Goal: Task Accomplishment & Management: Complete application form

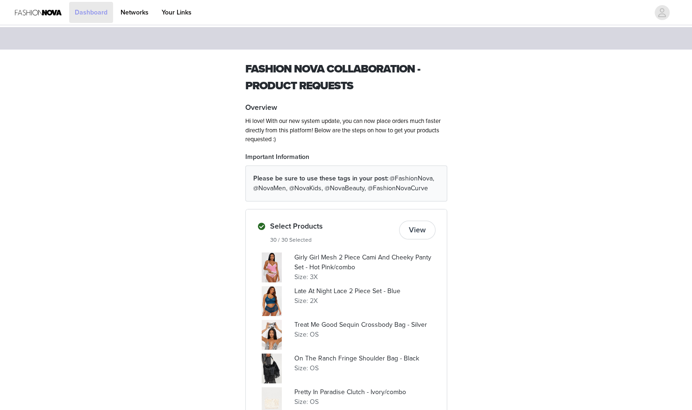
click at [97, 15] on link "Dashboard" at bounding box center [91, 12] width 44 height 21
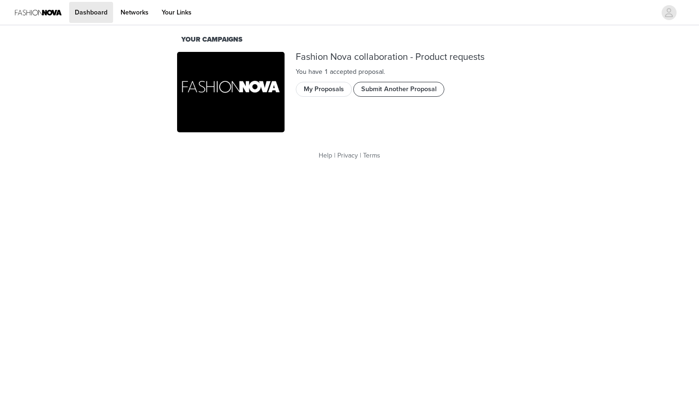
click at [379, 91] on button "Submit Another Proposal" at bounding box center [398, 89] width 91 height 15
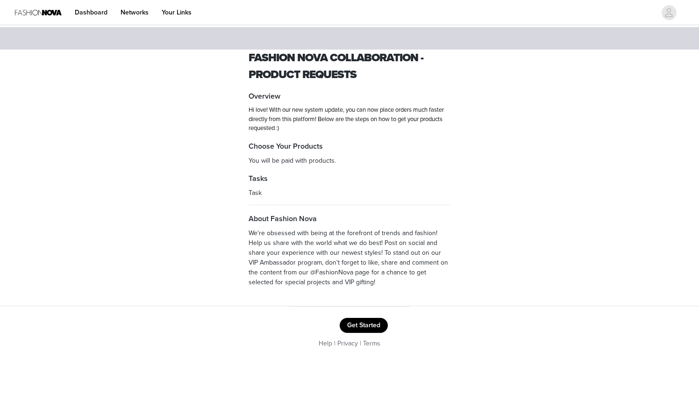
click at [358, 322] on button "Get Started" at bounding box center [364, 325] width 48 height 15
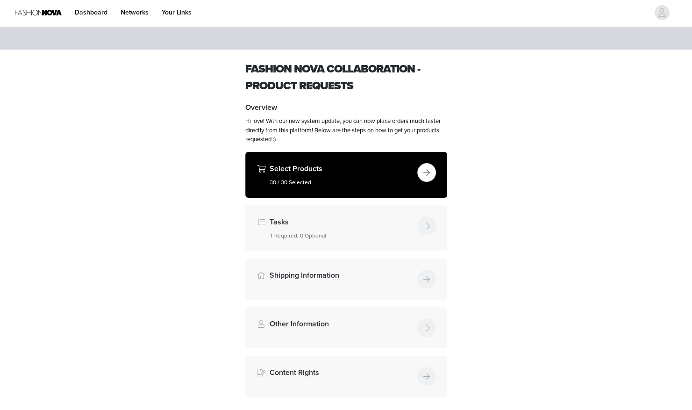
click at [427, 178] on button "button" at bounding box center [426, 172] width 19 height 19
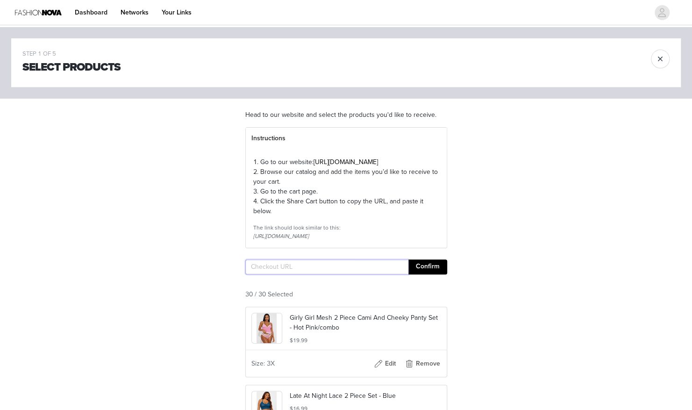
paste input "[URL][DOMAIN_NAME].."
type input "[URL][DOMAIN_NAME].."
click at [422, 274] on button "Confirm" at bounding box center [427, 266] width 39 height 15
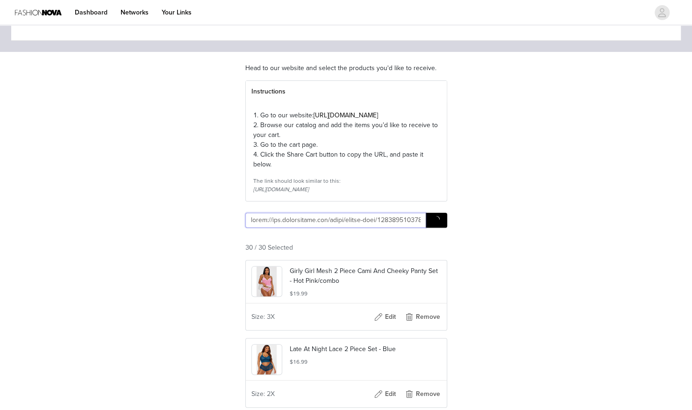
scroll to position [140, 0]
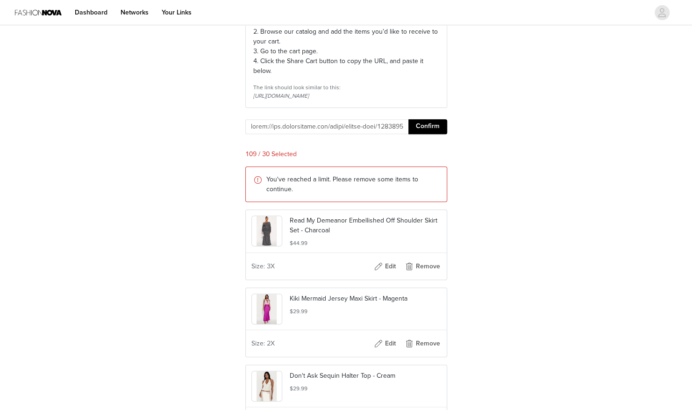
drag, startPoint x: 691, startPoint y: 27, endPoint x: 698, endPoint y: 50, distance: 23.9
click at [691, 65] on html "Dashboard Networks Your Links STEP 1 OF 5 Select Products Head to our website a…" at bounding box center [346, 65] width 692 height 410
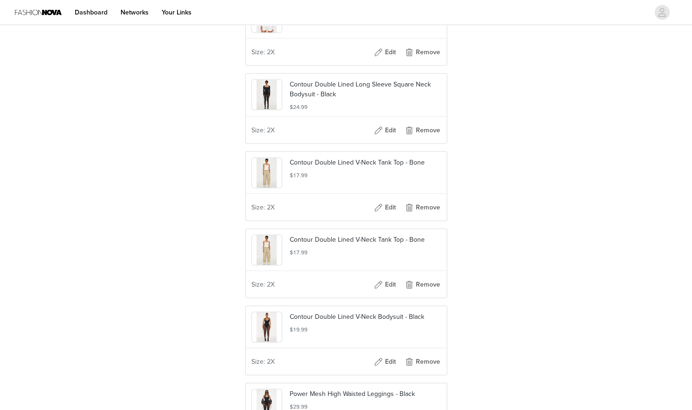
scroll to position [8424, 0]
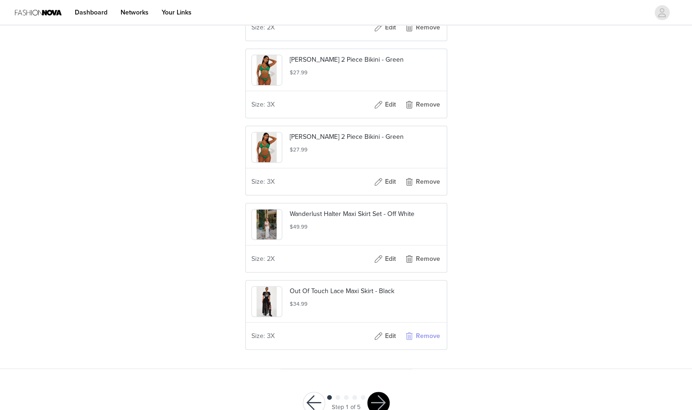
click at [420, 328] on button "Remove" at bounding box center [421, 335] width 37 height 15
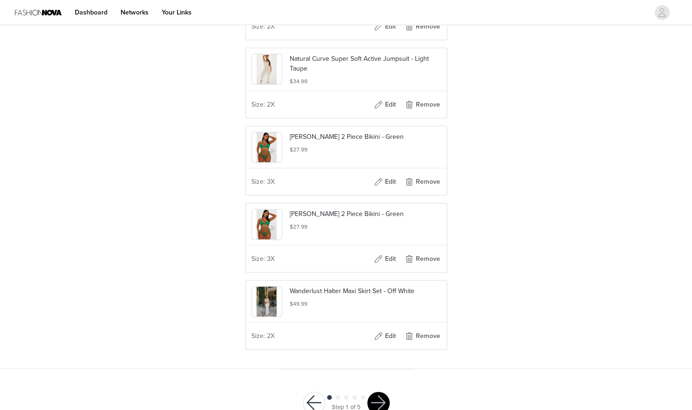
click at [270, 286] on img at bounding box center [266, 301] width 20 height 30
click at [310, 286] on p "Wanderlust Halter Maxi Skirt Set - Off White" at bounding box center [365, 291] width 151 height 10
click at [390, 328] on button "Edit" at bounding box center [384, 335] width 37 height 15
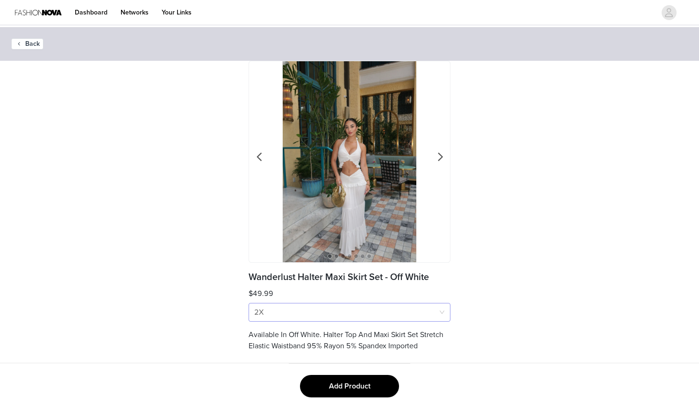
drag, startPoint x: 384, startPoint y: 303, endPoint x: 384, endPoint y: 308, distance: 5.1
click at [384, 304] on div "Size 2X" at bounding box center [346, 312] width 184 height 18
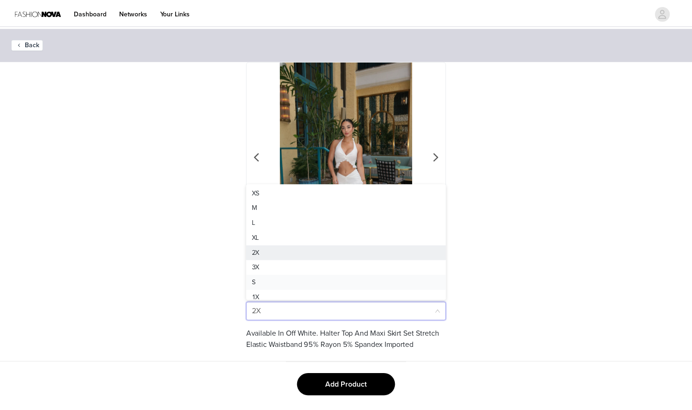
scroll to position [5, 0]
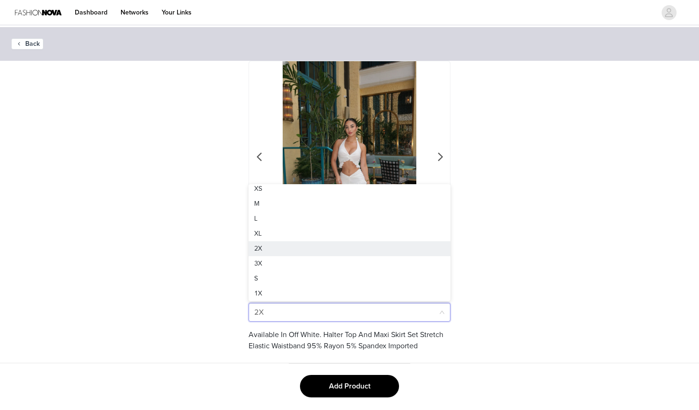
click at [558, 238] on div "Back 1 2 3 4 5 6 7 Wanderlust Halter Maxi Skirt Set - Off White $49.99 Size 2X …" at bounding box center [349, 195] width 699 height 336
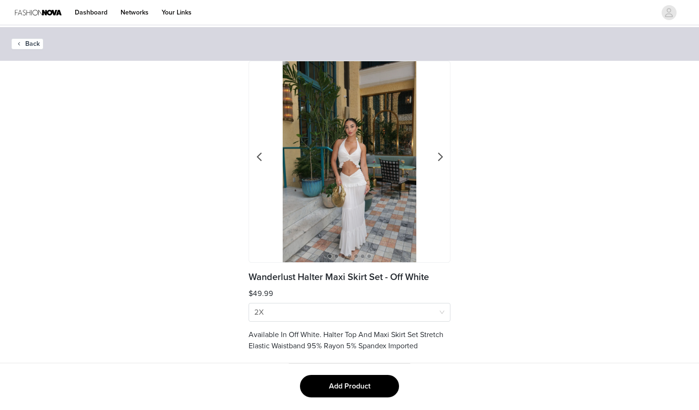
click at [369, 383] on button "Add Product" at bounding box center [349, 386] width 99 height 22
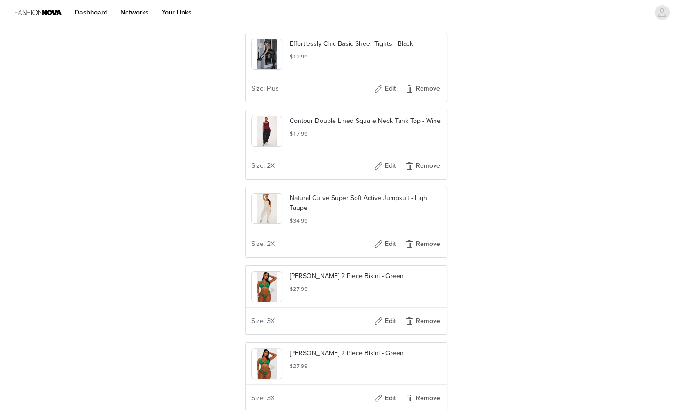
scroll to position [8207, 0]
click at [428, 314] on button "Remove" at bounding box center [421, 321] width 37 height 15
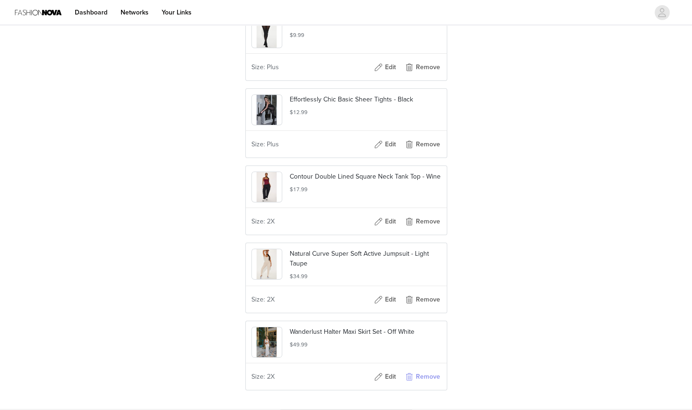
scroll to position [8054, 0]
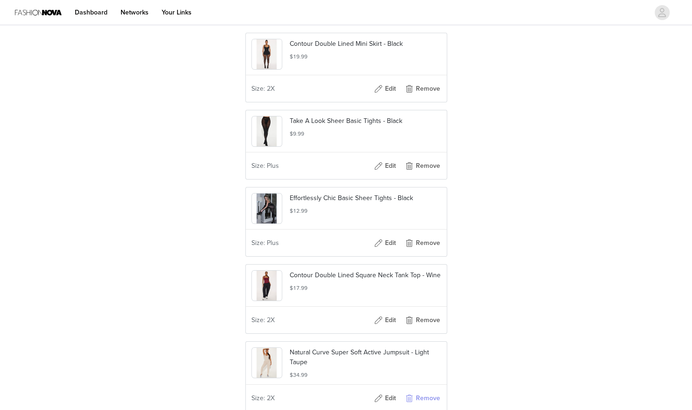
click at [425, 390] on button "Remove" at bounding box center [421, 397] width 37 height 15
click at [426, 312] on button "Remove" at bounding box center [421, 319] width 37 height 15
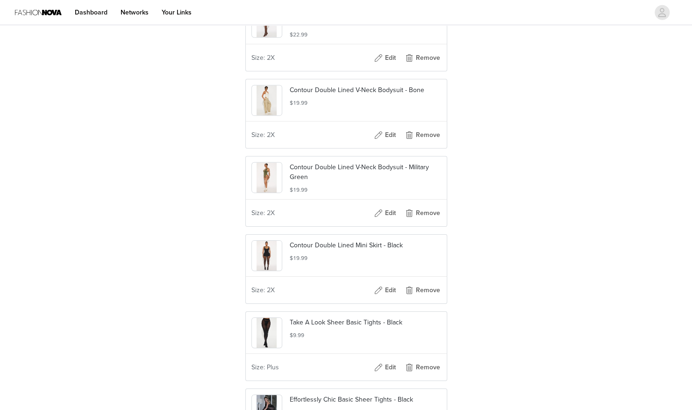
scroll to position [7899, 0]
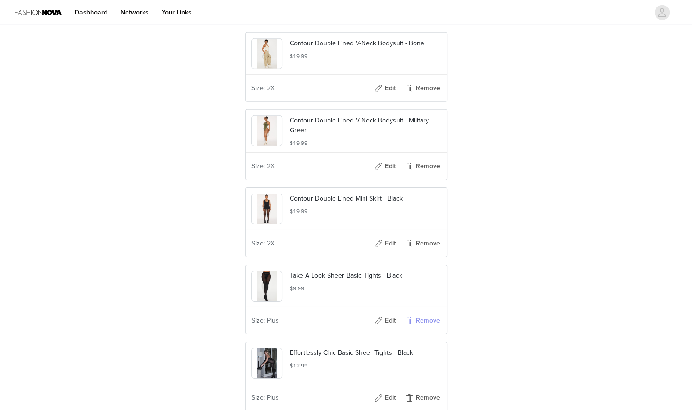
click at [425, 313] on button "Remove" at bounding box center [421, 320] width 37 height 15
click at [413, 159] on button "Remove" at bounding box center [421, 166] width 37 height 15
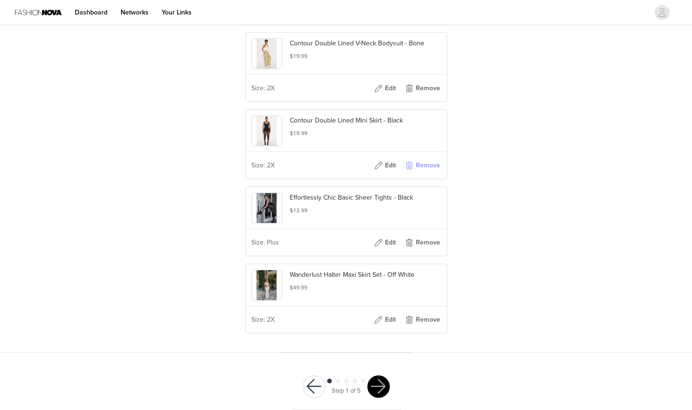
scroll to position [7885, 0]
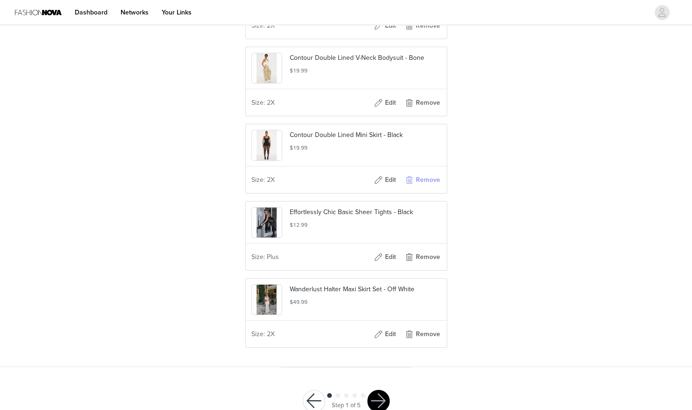
click at [415, 172] on button "Remove" at bounding box center [421, 179] width 37 height 15
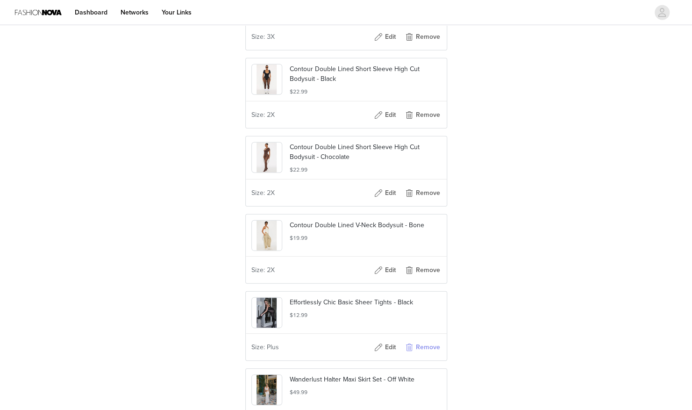
scroll to position [7715, 0]
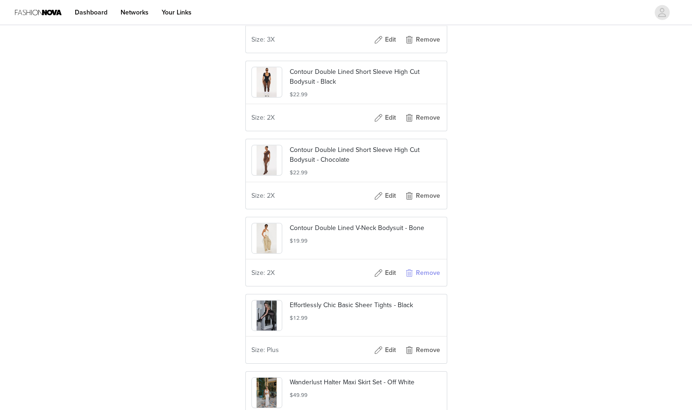
click at [426, 265] on button "Remove" at bounding box center [421, 272] width 37 height 15
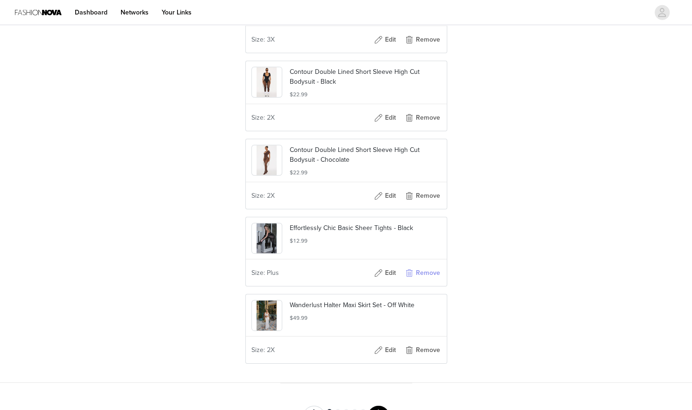
click at [426, 265] on button "Remove" at bounding box center [421, 272] width 37 height 15
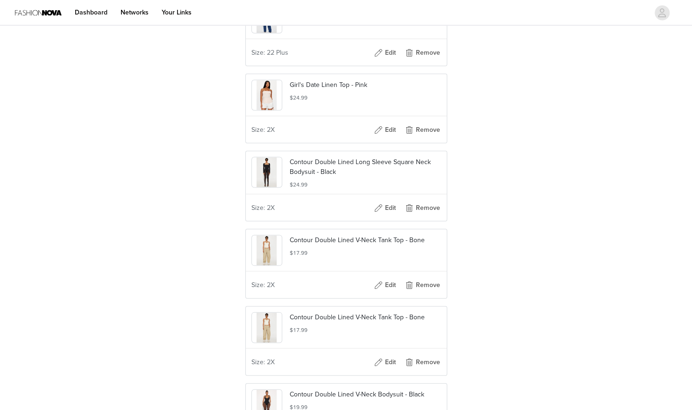
scroll to position [7188, 0]
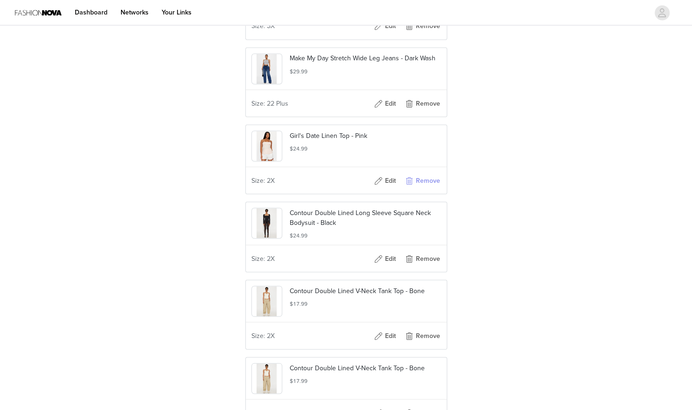
click at [420, 173] on button "Remove" at bounding box center [421, 180] width 37 height 15
click at [420, 174] on button "Remove" at bounding box center [421, 181] width 37 height 15
click at [420, 173] on button "Remove" at bounding box center [421, 180] width 37 height 15
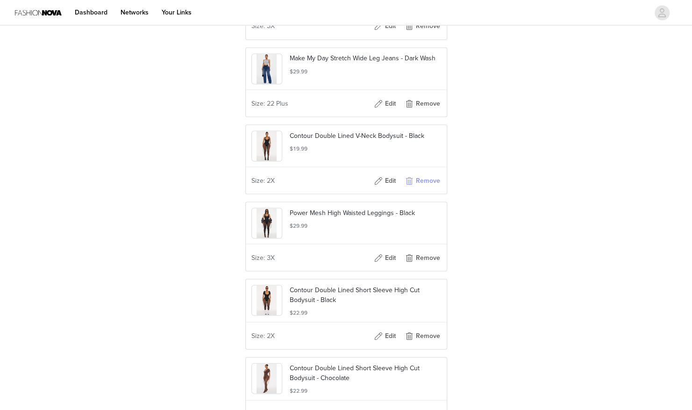
click at [420, 173] on button "Remove" at bounding box center [421, 180] width 37 height 15
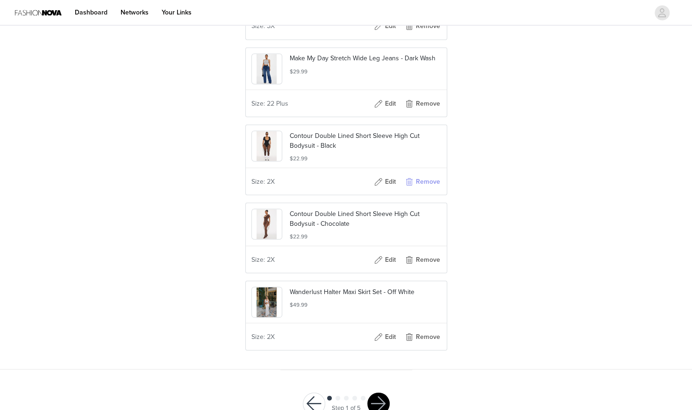
click at [420, 174] on button "Remove" at bounding box center [421, 181] width 37 height 15
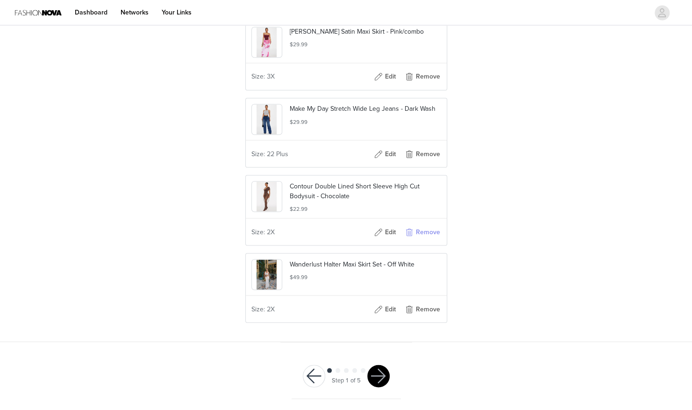
scroll to position [7115, 0]
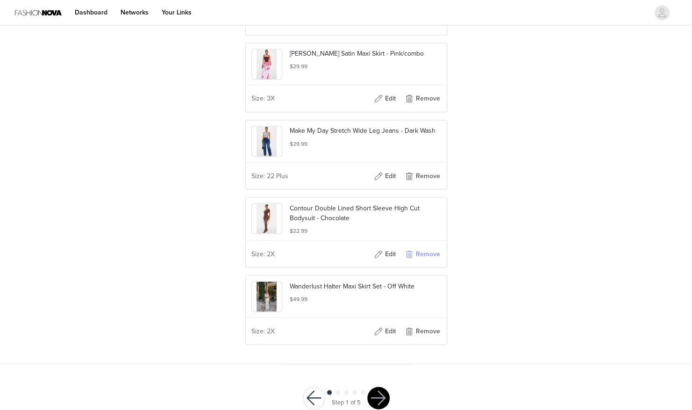
click at [421, 246] on button "Remove" at bounding box center [421, 253] width 37 height 15
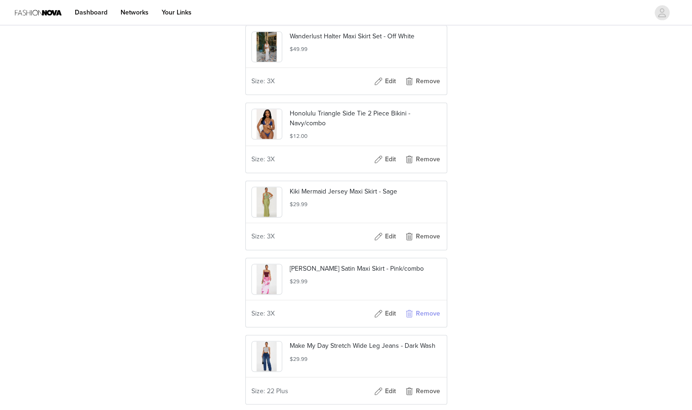
scroll to position [6945, 0]
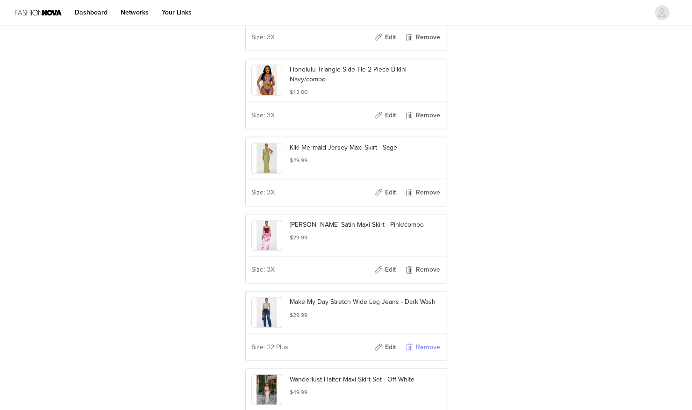
click at [418, 339] on button "Remove" at bounding box center [421, 346] width 37 height 15
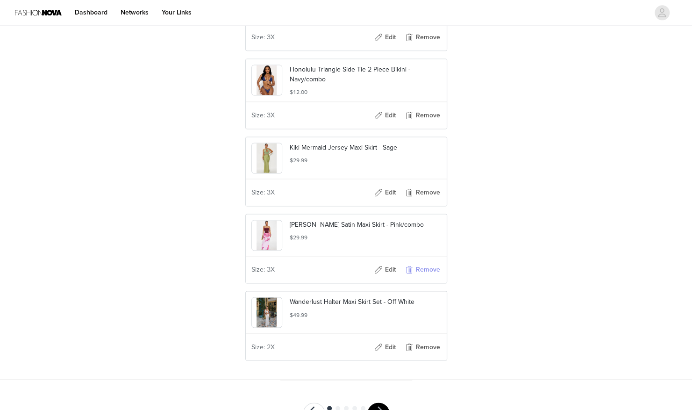
click at [416, 262] on button "Remove" at bounding box center [421, 269] width 37 height 15
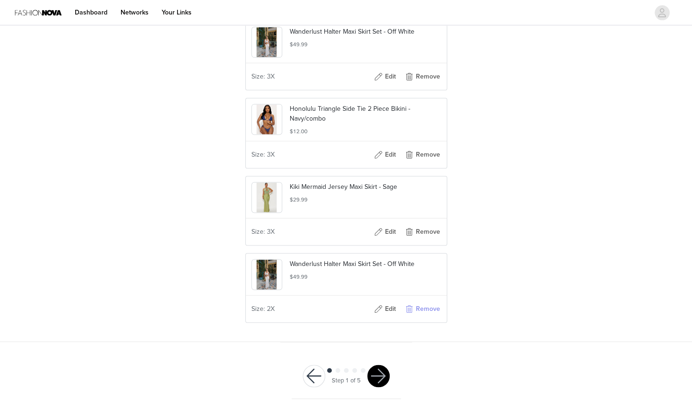
scroll to position [6884, 0]
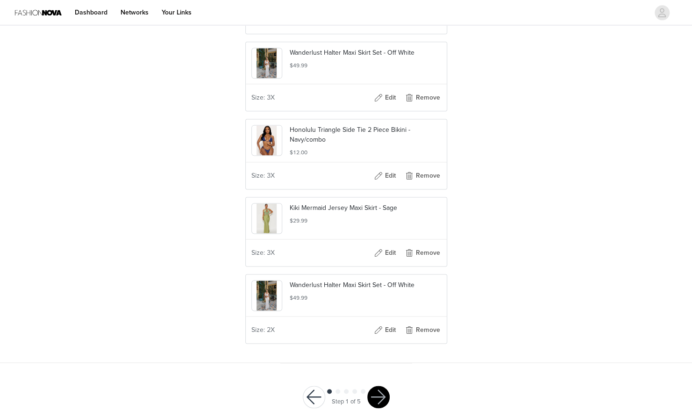
click at [426, 240] on div "Size: 3X Edit Remove" at bounding box center [346, 253] width 201 height 26
click at [427, 245] on button "Remove" at bounding box center [421, 252] width 37 height 15
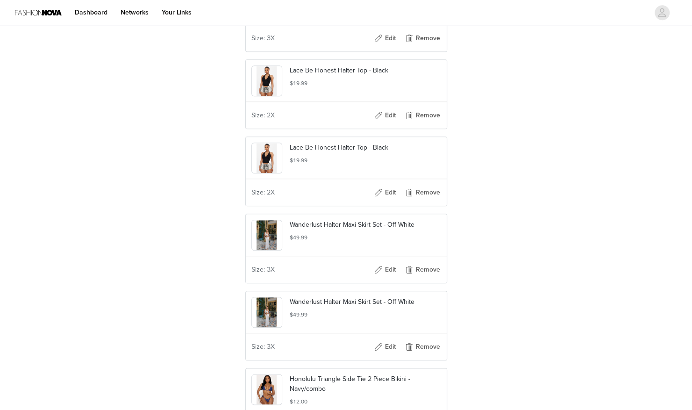
scroll to position [6621, 0]
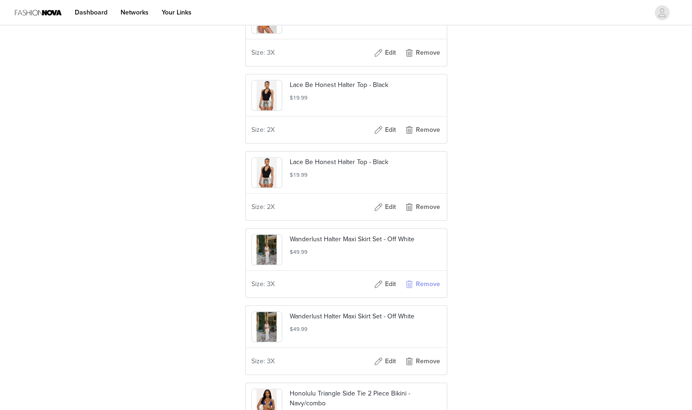
click at [425, 276] on button "Remove" at bounding box center [421, 283] width 37 height 15
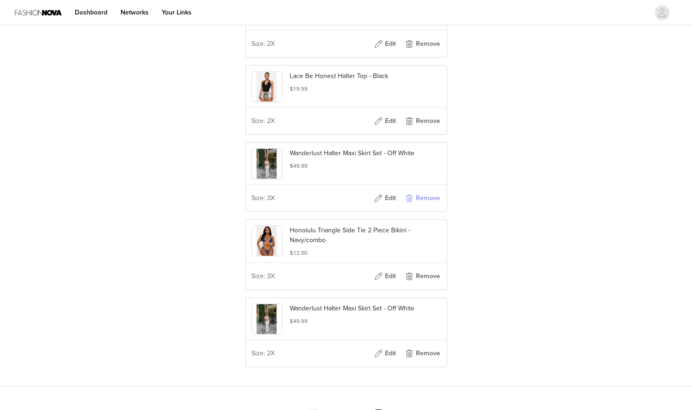
scroll to position [6731, 0]
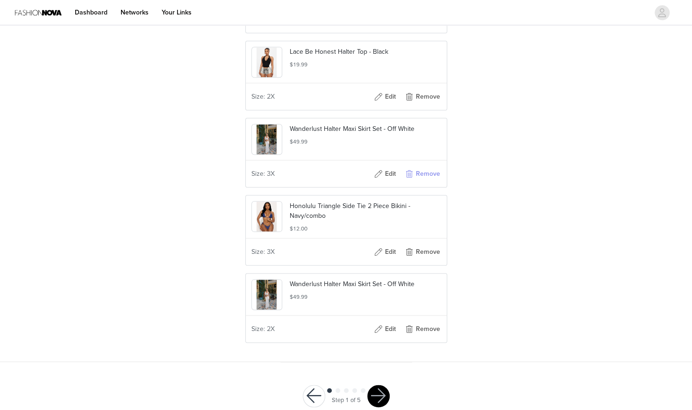
click at [418, 166] on button "Remove" at bounding box center [421, 173] width 37 height 15
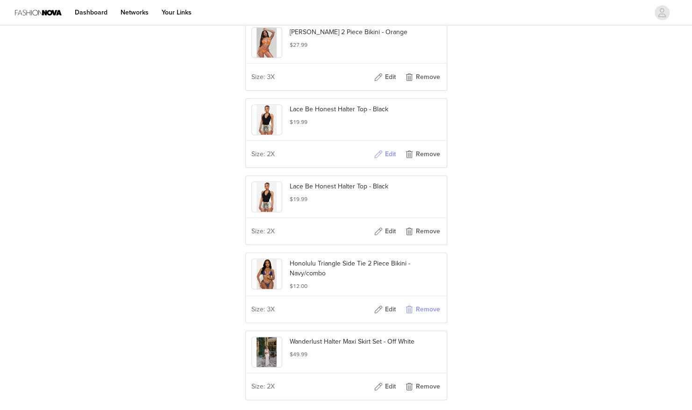
scroll to position [6514, 0]
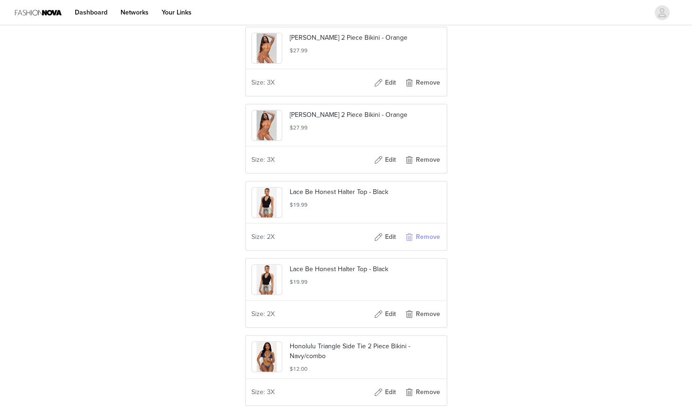
click at [417, 229] on button "Remove" at bounding box center [421, 236] width 37 height 15
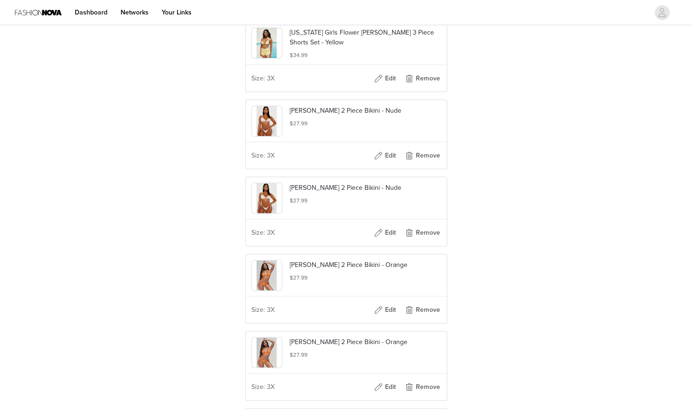
scroll to position [6234, 0]
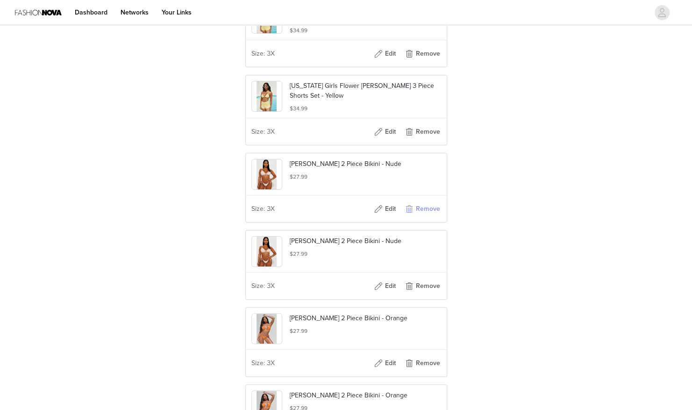
click at [421, 201] on button "Remove" at bounding box center [421, 208] width 37 height 15
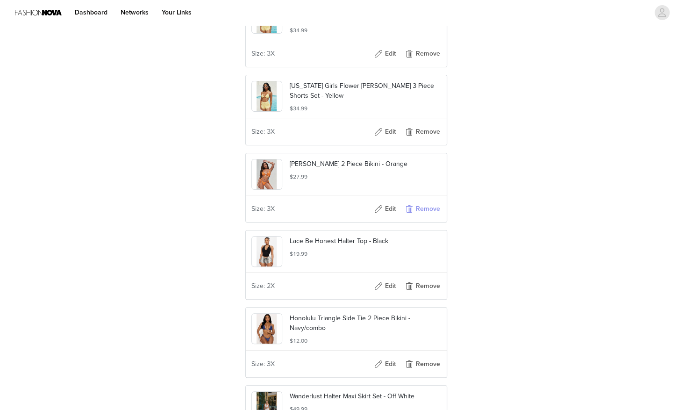
click at [421, 201] on button "Remove" at bounding box center [421, 208] width 37 height 15
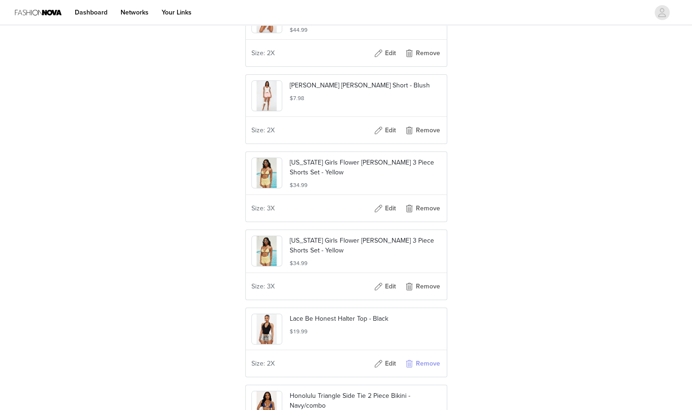
scroll to position [6047, 0]
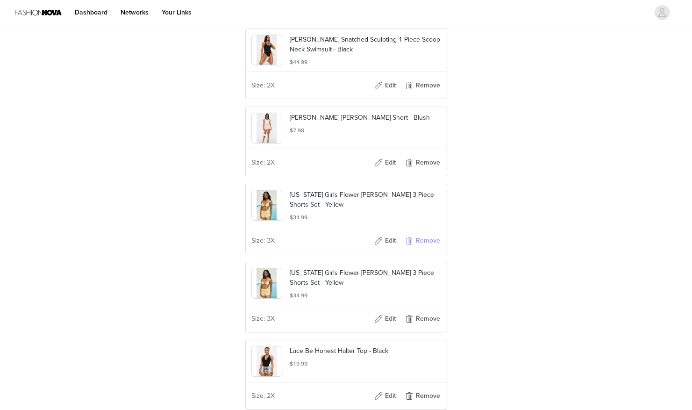
click at [426, 233] on button "Remove" at bounding box center [421, 240] width 37 height 15
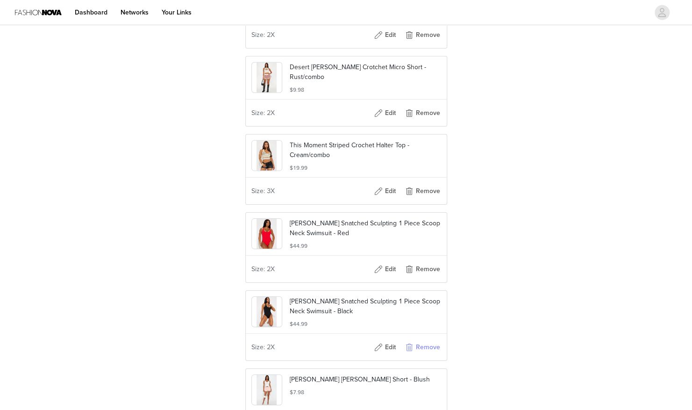
scroll to position [5767, 0]
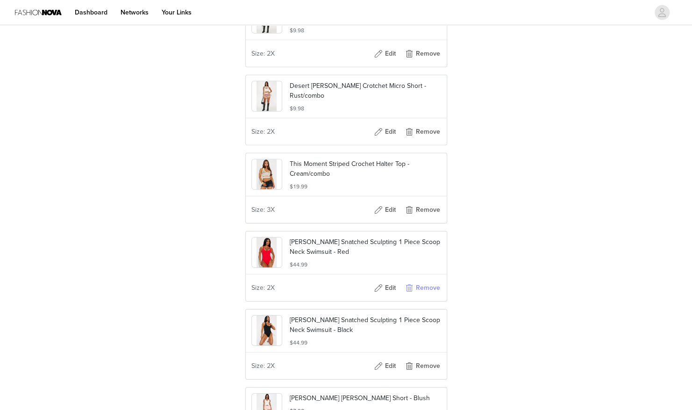
click at [424, 280] on button "Remove" at bounding box center [421, 287] width 37 height 15
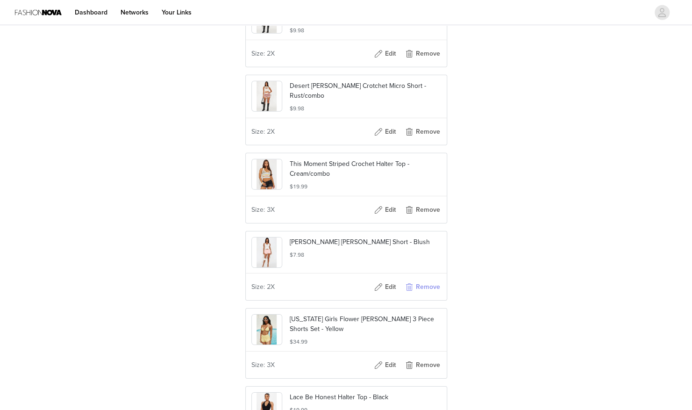
scroll to position [5673, 0]
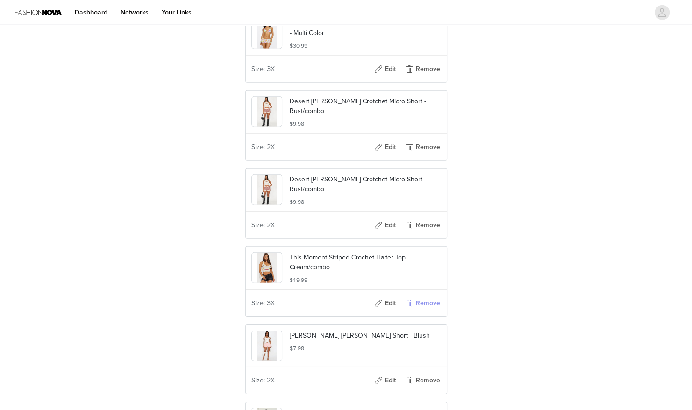
click at [423, 296] on button "Remove" at bounding box center [421, 303] width 37 height 15
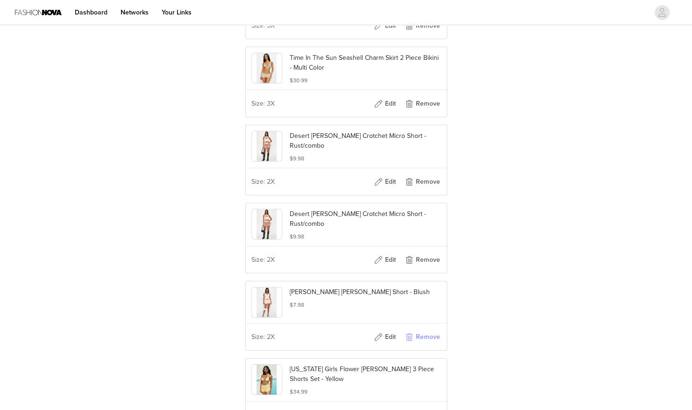
scroll to position [5580, 0]
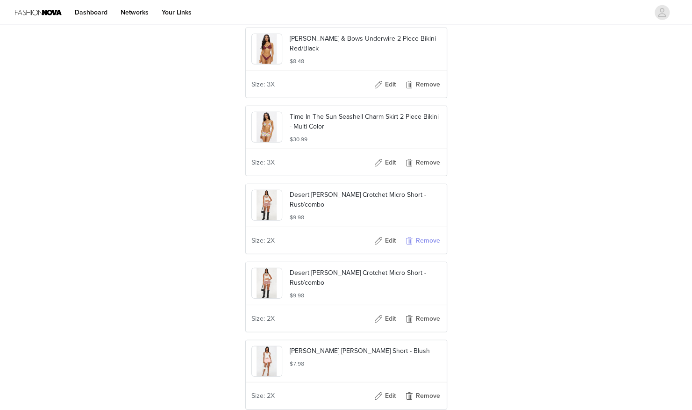
click at [425, 233] on button "Remove" at bounding box center [421, 240] width 37 height 15
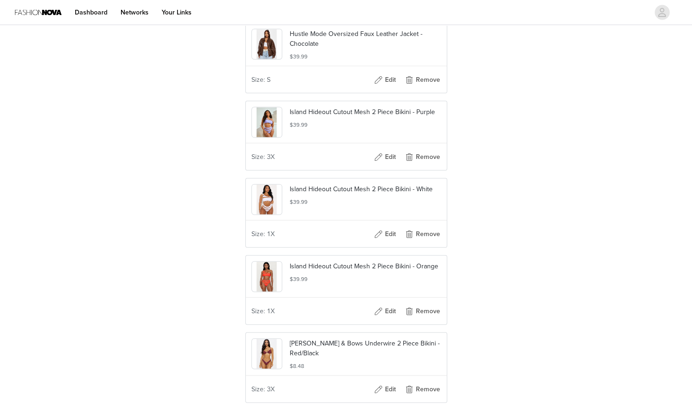
scroll to position [5253, 0]
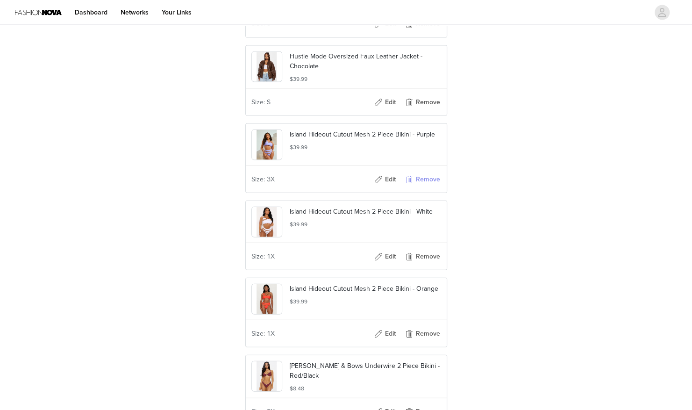
click at [423, 172] on button "Remove" at bounding box center [421, 179] width 37 height 15
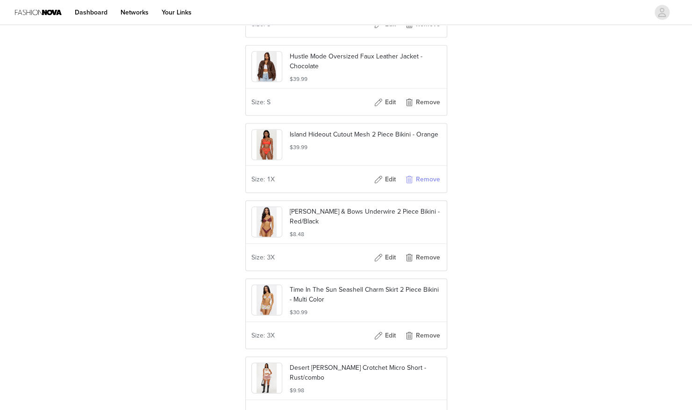
click at [423, 172] on button "Remove" at bounding box center [421, 179] width 37 height 15
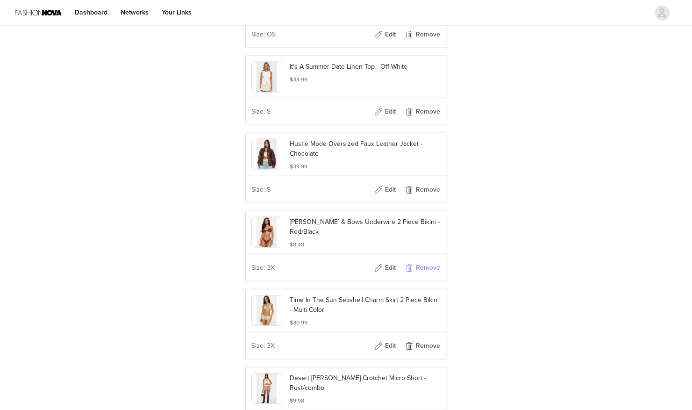
scroll to position [5066, 0]
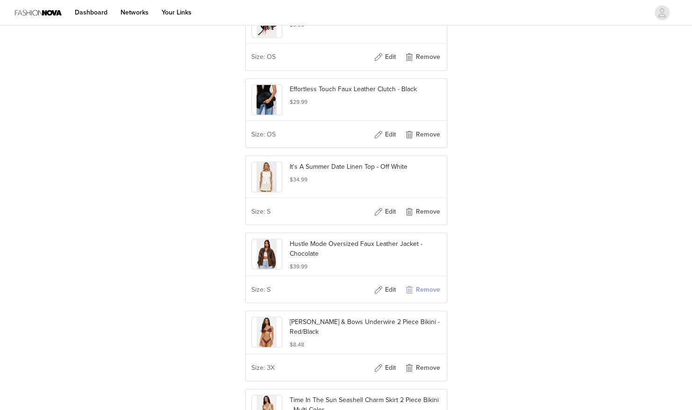
click at [426, 282] on button "Remove" at bounding box center [421, 289] width 37 height 15
drag, startPoint x: 421, startPoint y: 200, endPoint x: 419, endPoint y: 171, distance: 29.0
click at [421, 204] on button "Remove" at bounding box center [421, 211] width 37 height 15
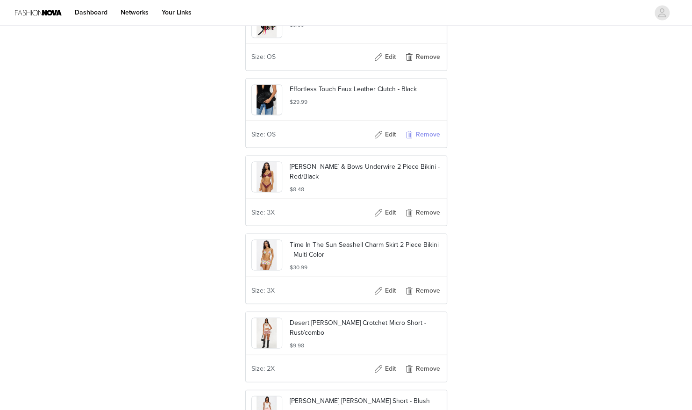
click at [410, 127] on button "Remove" at bounding box center [421, 134] width 37 height 15
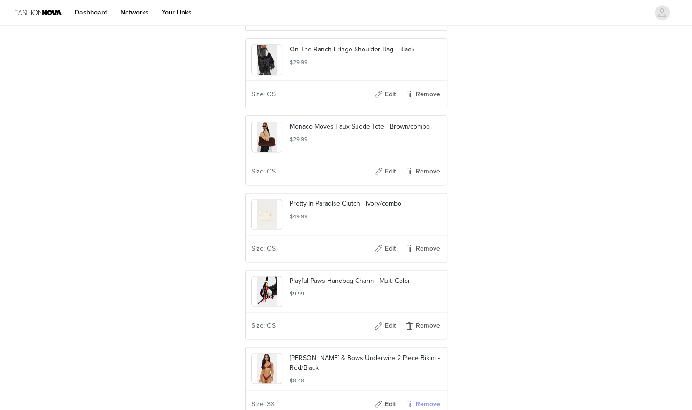
scroll to position [4786, 0]
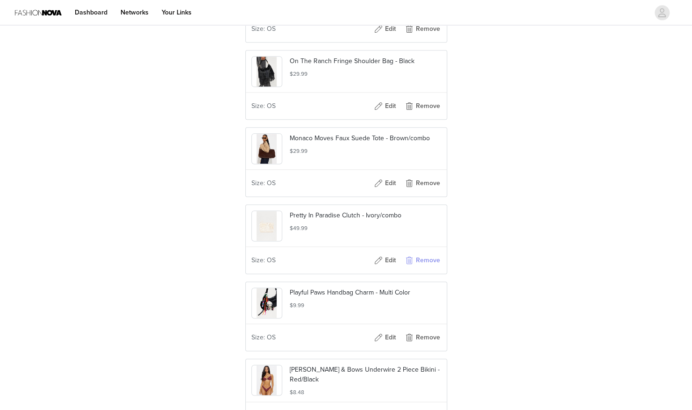
click at [424, 253] on button "Remove" at bounding box center [421, 260] width 37 height 15
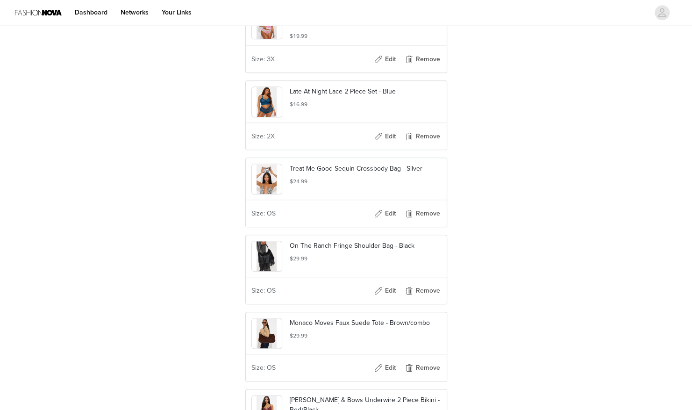
scroll to position [4599, 0]
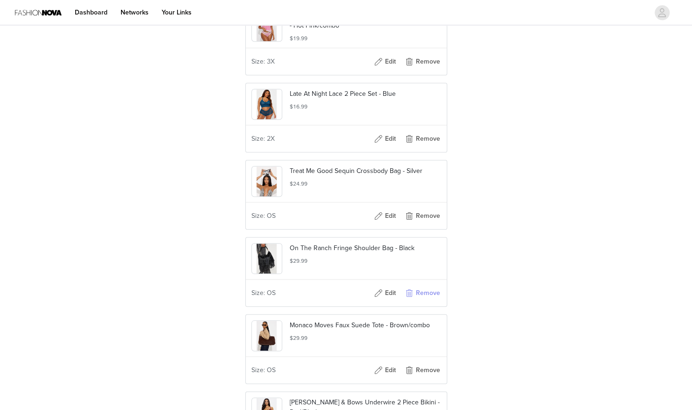
click at [420, 285] on button "Remove" at bounding box center [421, 292] width 37 height 15
click at [433, 208] on button "Remove" at bounding box center [421, 215] width 37 height 15
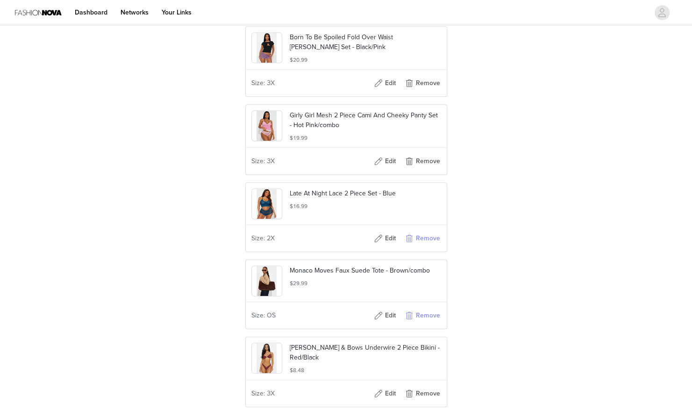
scroll to position [4459, 0]
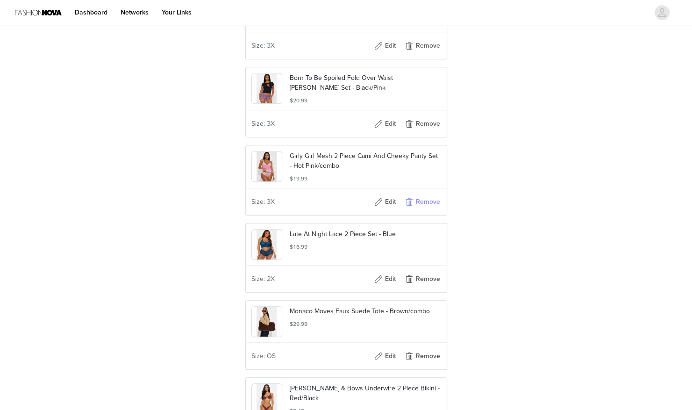
click at [421, 194] on button "Remove" at bounding box center [421, 201] width 37 height 15
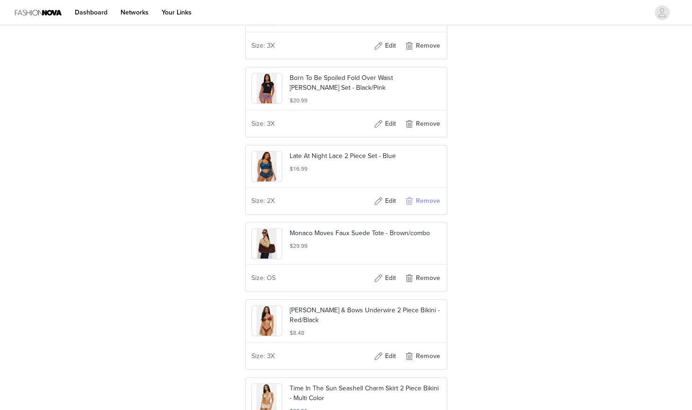
click at [421, 194] on button "Remove" at bounding box center [421, 200] width 37 height 15
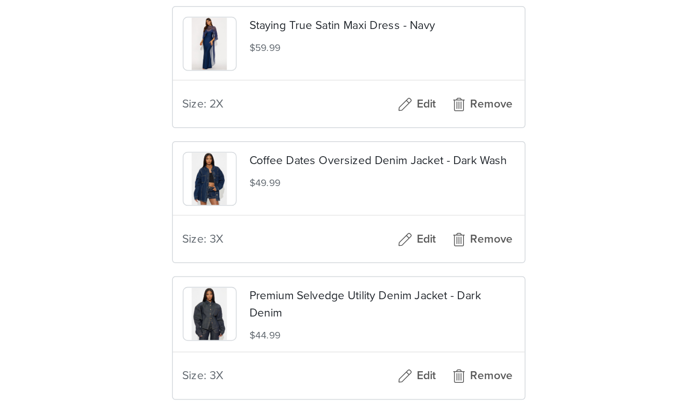
scroll to position [4179, 0]
click at [413, 318] on button "Remove" at bounding box center [421, 325] width 37 height 15
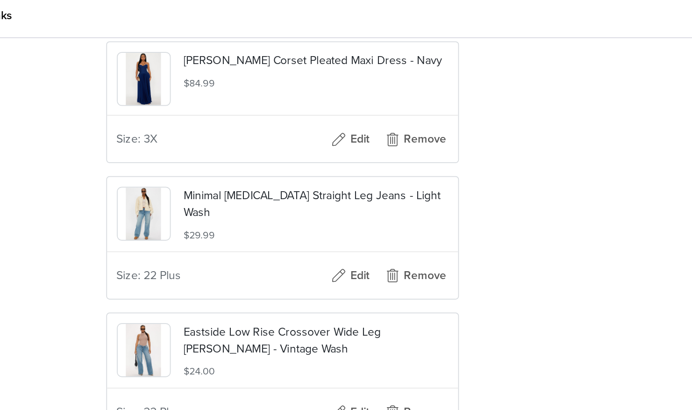
scroll to position [3725, 0]
click at [414, 157] on button "Remove" at bounding box center [421, 161] width 37 height 15
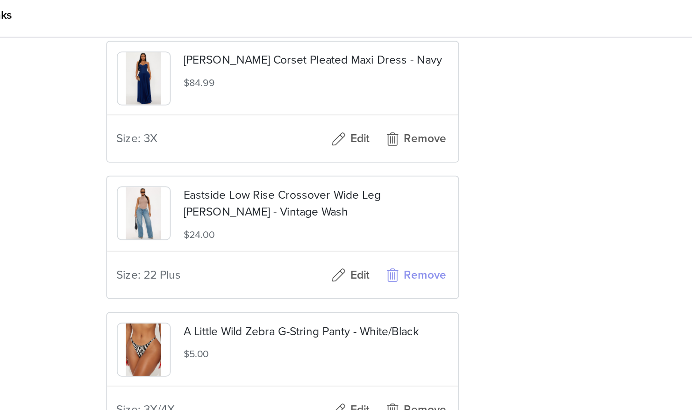
click at [414, 155] on button "Remove" at bounding box center [421, 161] width 37 height 15
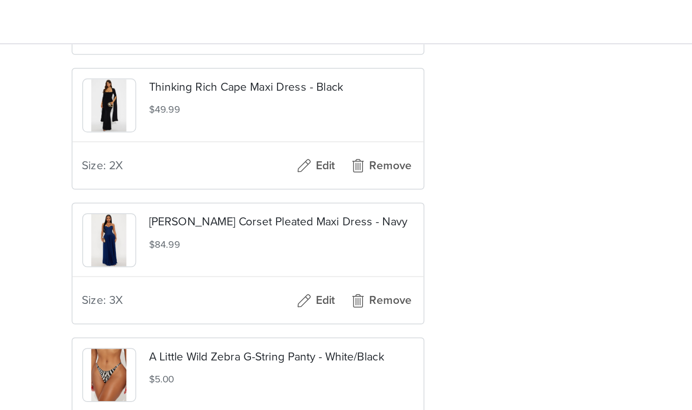
scroll to position [3636, 0]
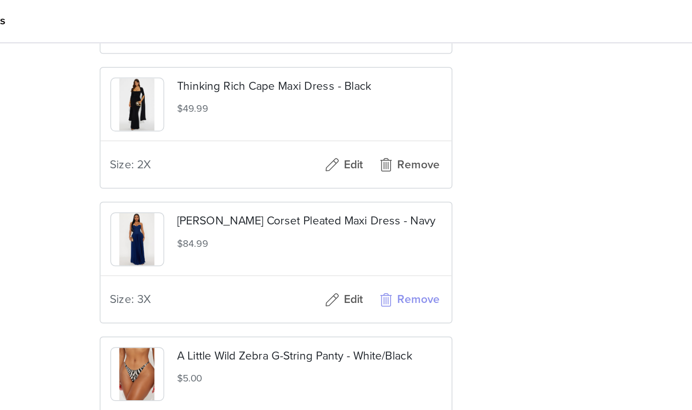
click at [416, 165] on button "Remove" at bounding box center [421, 171] width 37 height 15
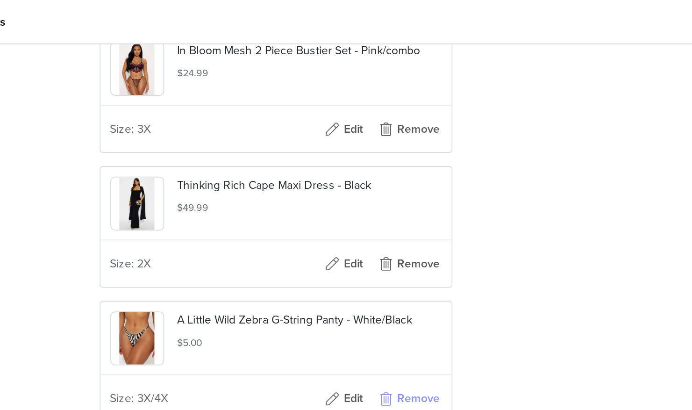
scroll to position [3579, 0]
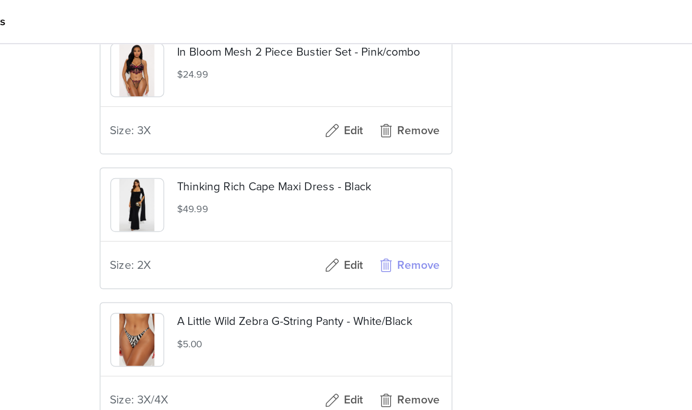
click at [417, 149] on button "Remove" at bounding box center [421, 151] width 37 height 15
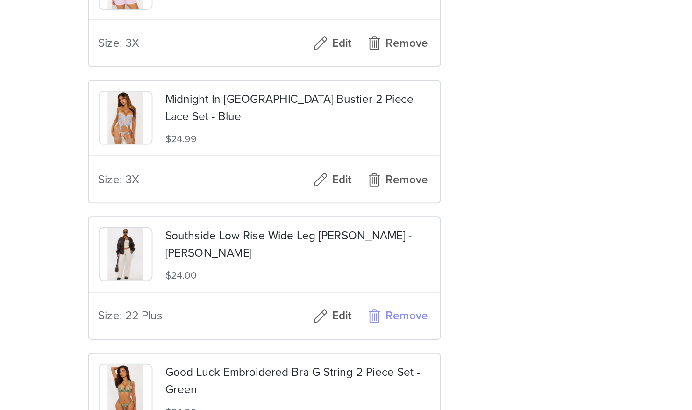
scroll to position [3171, 0]
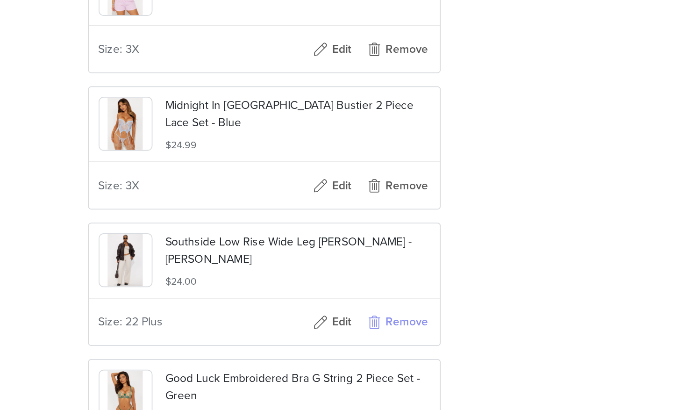
click at [420, 330] on button "Remove" at bounding box center [421, 327] width 37 height 15
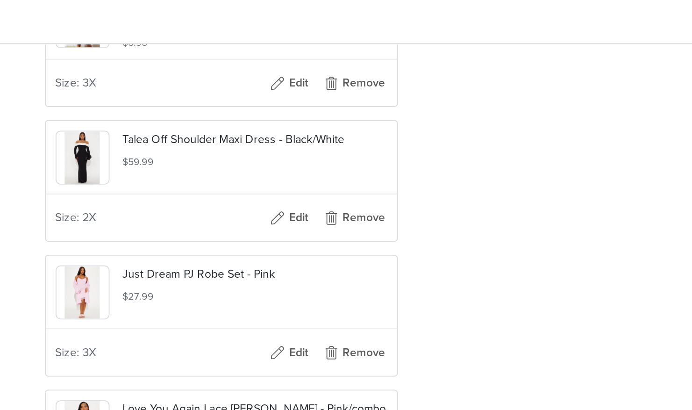
scroll to position [2908, 0]
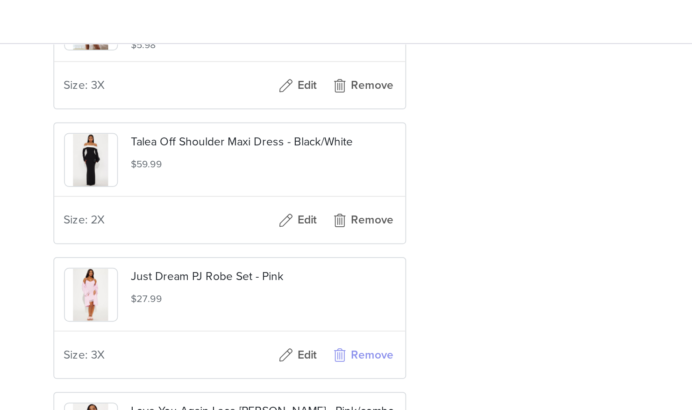
click at [418, 205] on button "Remove" at bounding box center [421, 203] width 37 height 15
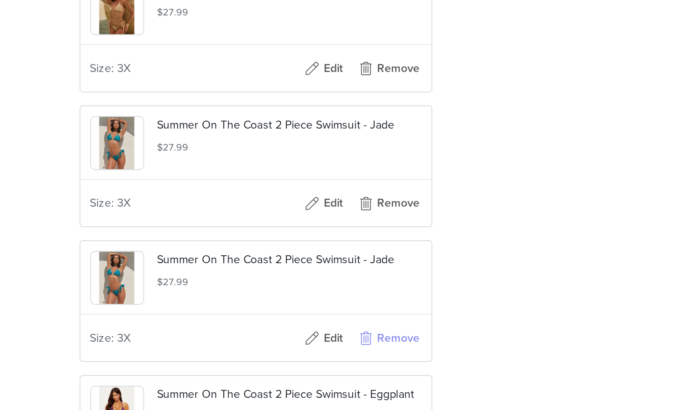
click at [410, 245] on button "Remove" at bounding box center [421, 237] width 37 height 15
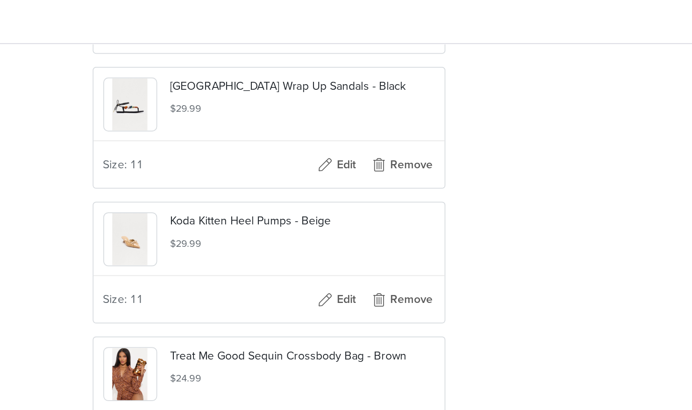
scroll to position [1536, 0]
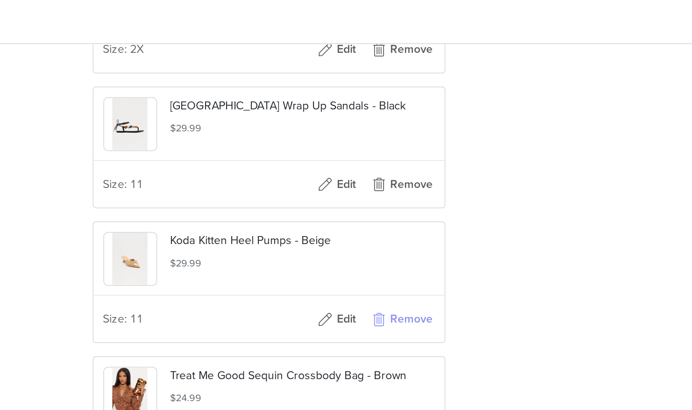
click at [416, 190] on button "Remove" at bounding box center [421, 182] width 37 height 15
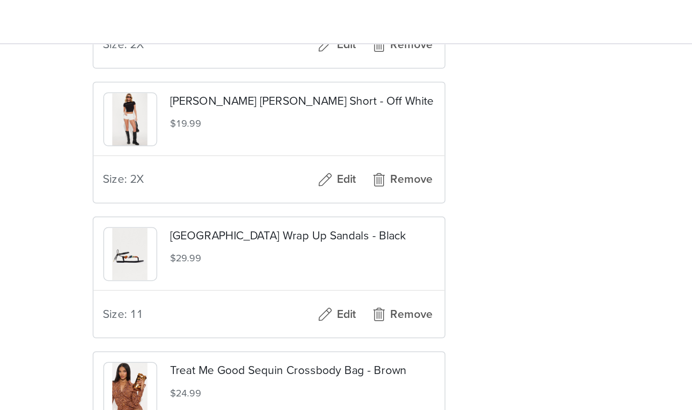
scroll to position [1462, 0]
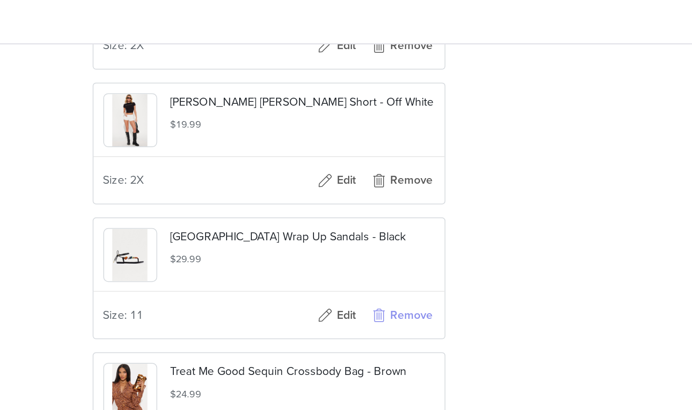
click at [410, 188] on button "Remove" at bounding box center [421, 180] width 37 height 15
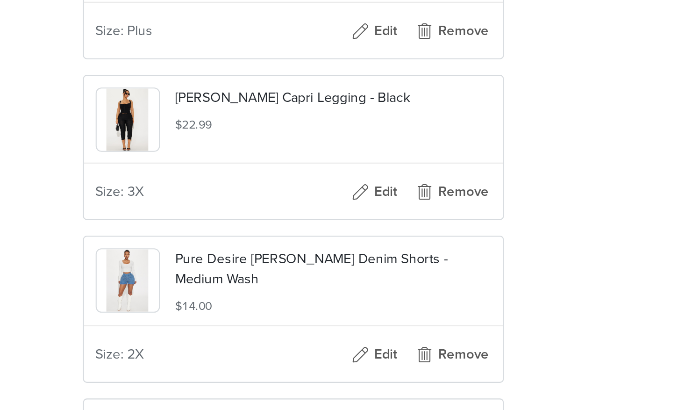
scroll to position [979, 0]
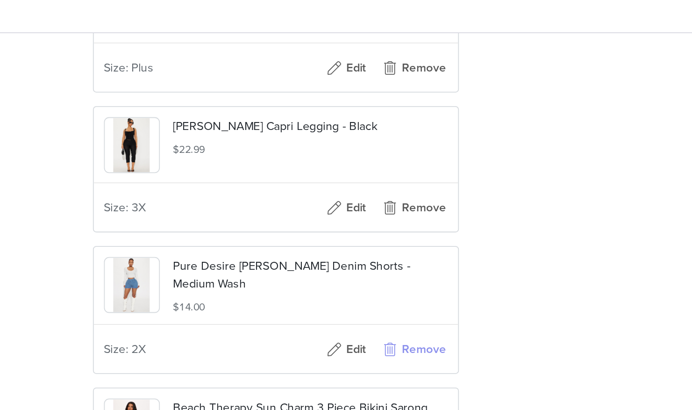
click at [409, 207] on button "Remove" at bounding box center [421, 199] width 37 height 15
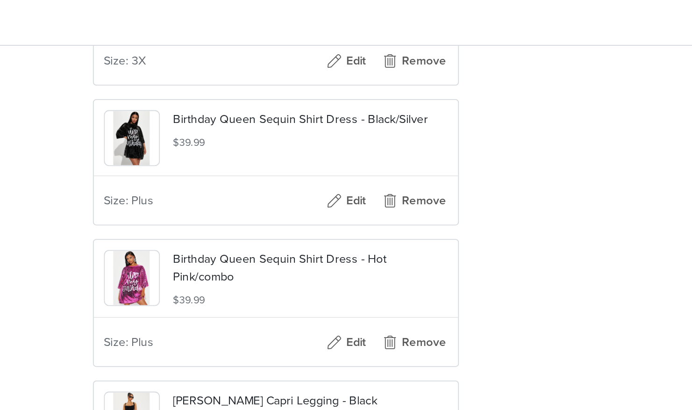
scroll to position [834, 0]
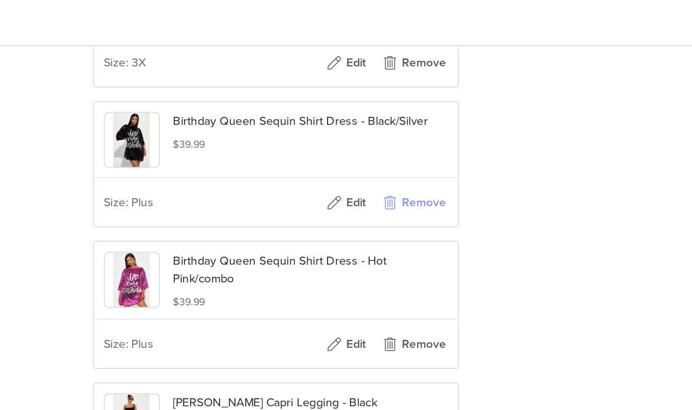
click at [429, 119] on button "Remove" at bounding box center [421, 111] width 37 height 15
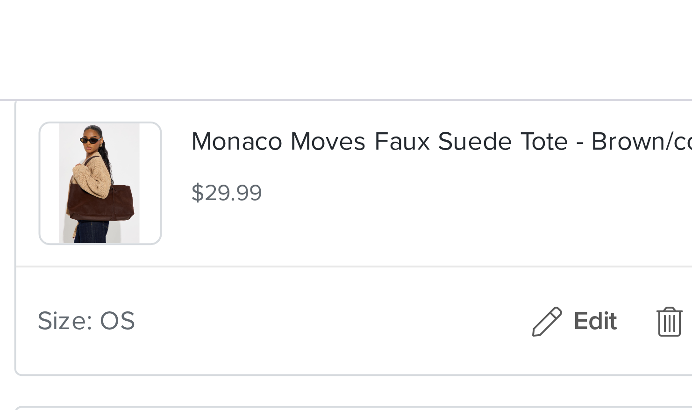
scroll to position [3636, 0]
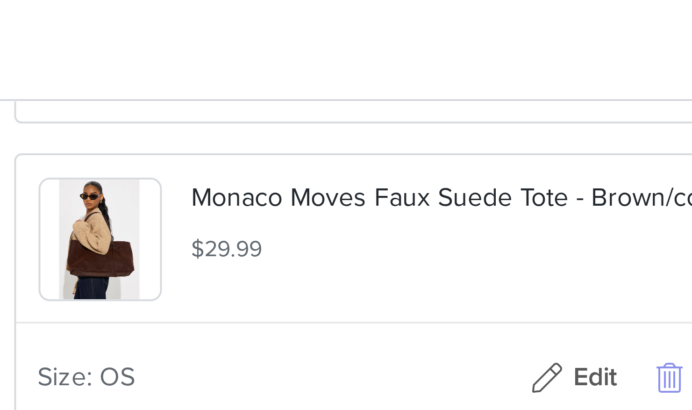
click at [411, 94] on button "Remove" at bounding box center [421, 94] width 37 height 15
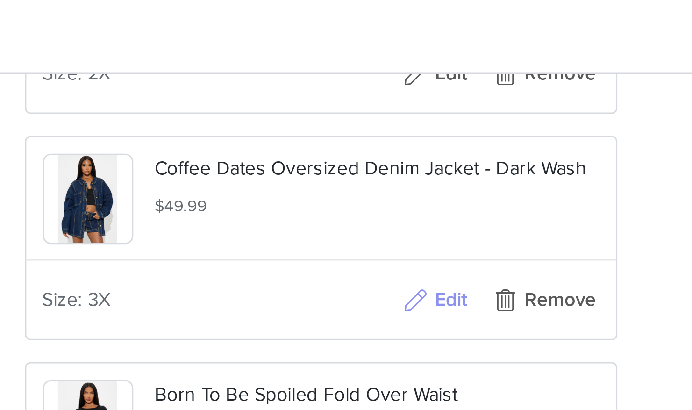
scroll to position [3468, 0]
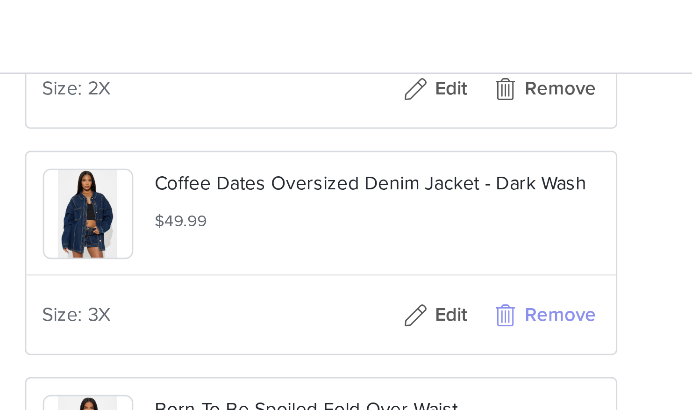
click at [420, 108] on button "Remove" at bounding box center [421, 107] width 37 height 15
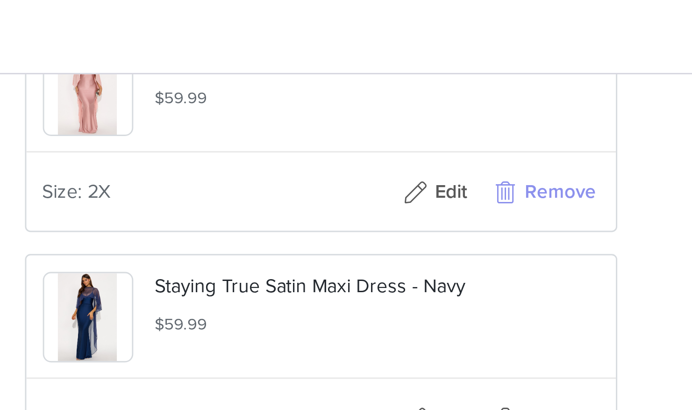
scroll to position [3341, 0]
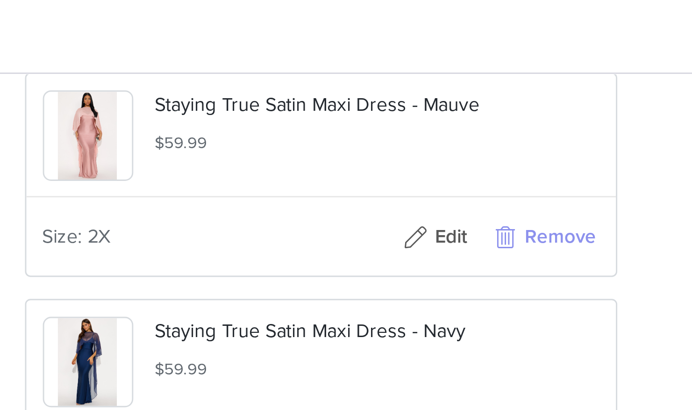
click at [416, 78] on button "Remove" at bounding box center [421, 80] width 37 height 15
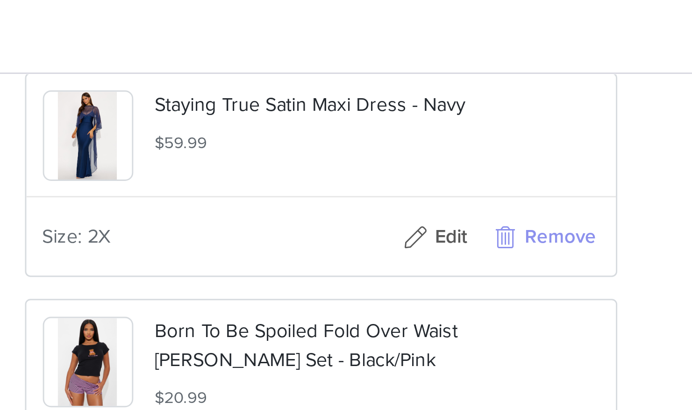
click at [416, 78] on button "Remove" at bounding box center [421, 80] width 37 height 15
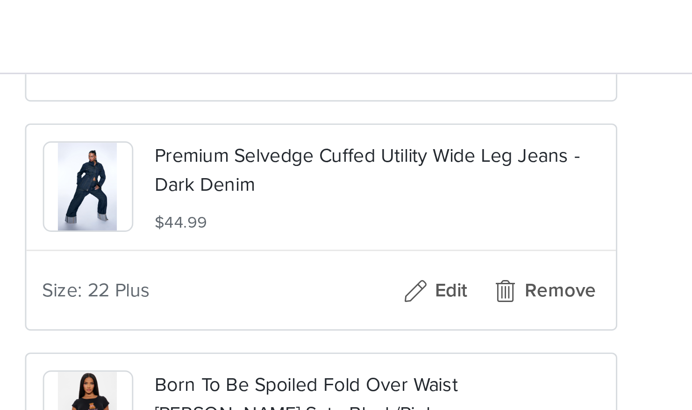
scroll to position [3230, 0]
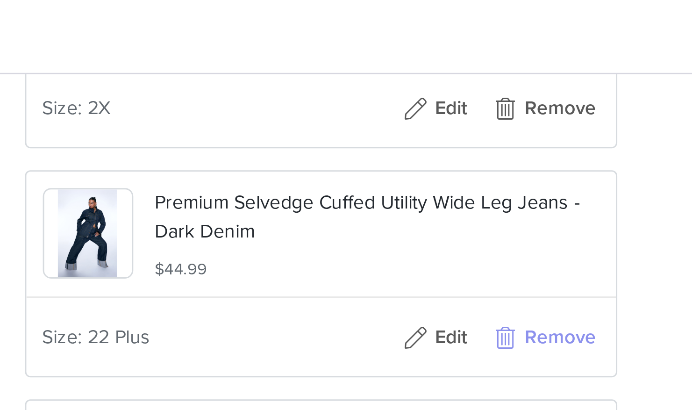
click at [413, 112] on button "Remove" at bounding box center [421, 114] width 37 height 15
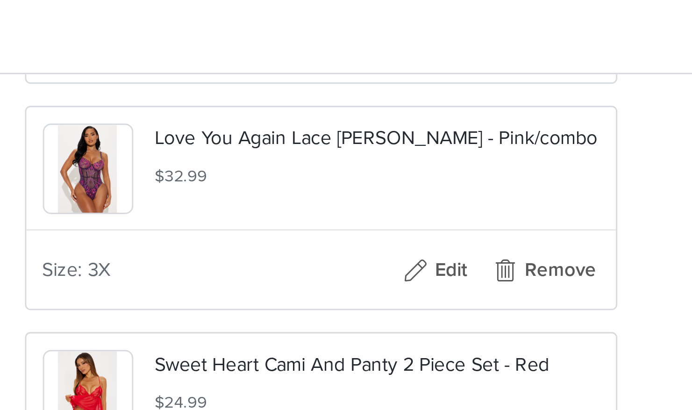
scroll to position [2609, 0]
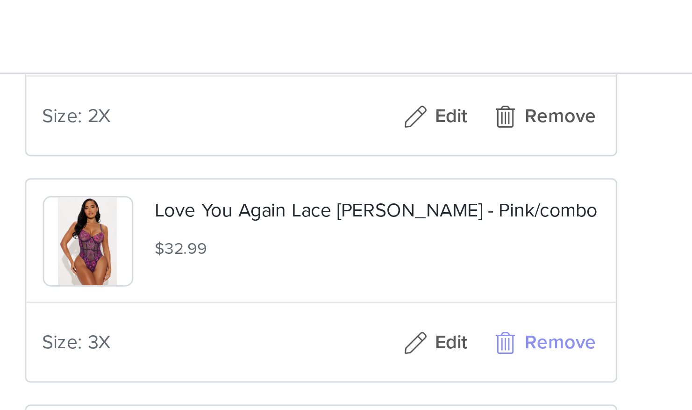
click at [415, 122] on button "Remove" at bounding box center [421, 116] width 37 height 15
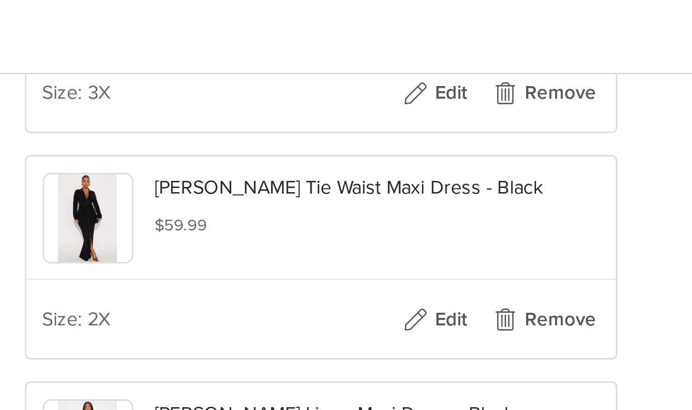
scroll to position [2306, 0]
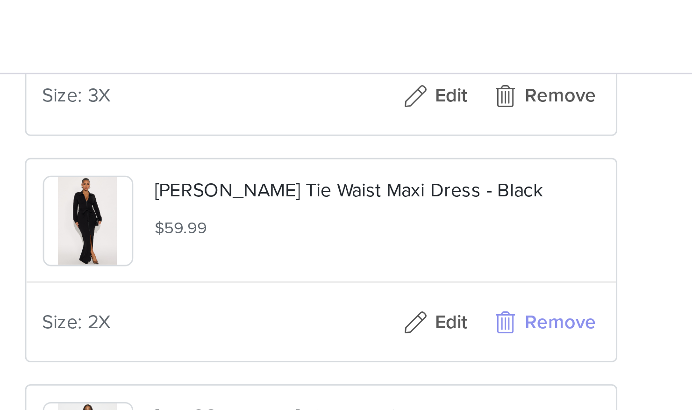
click at [416, 113] on button "Remove" at bounding box center [421, 109] width 37 height 15
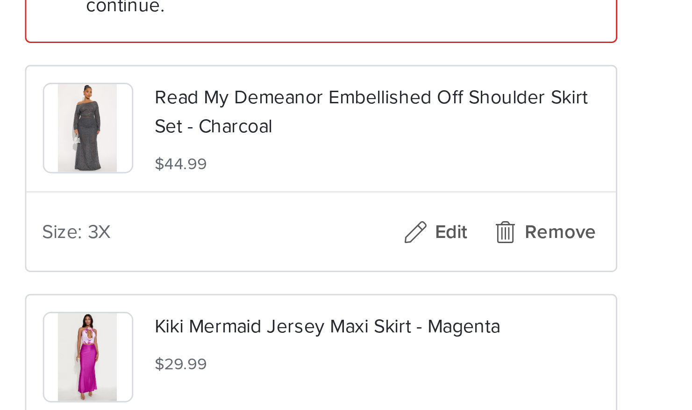
scroll to position [269, 0]
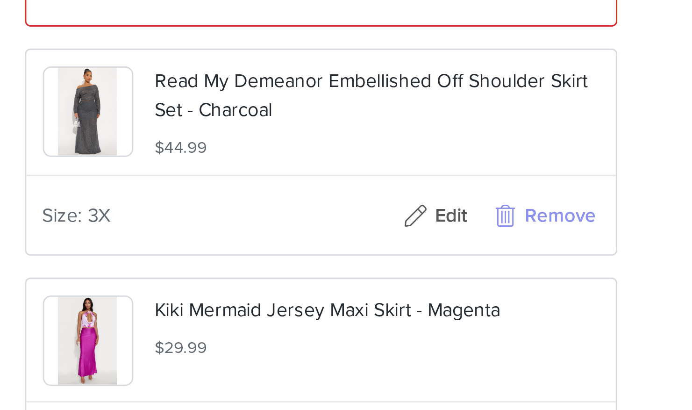
click at [417, 145] on button "Remove" at bounding box center [421, 137] width 37 height 15
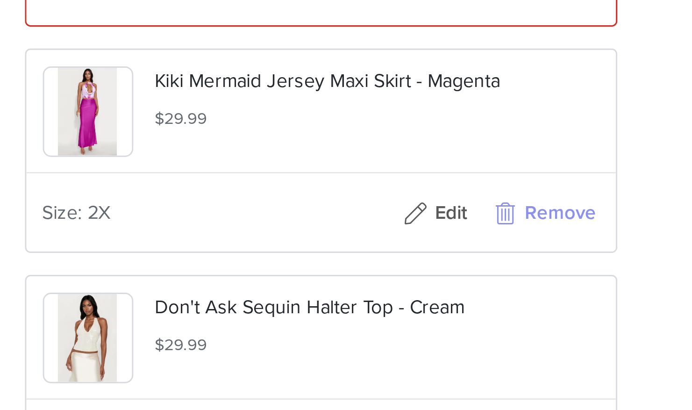
click at [417, 144] on button "Remove" at bounding box center [421, 136] width 37 height 15
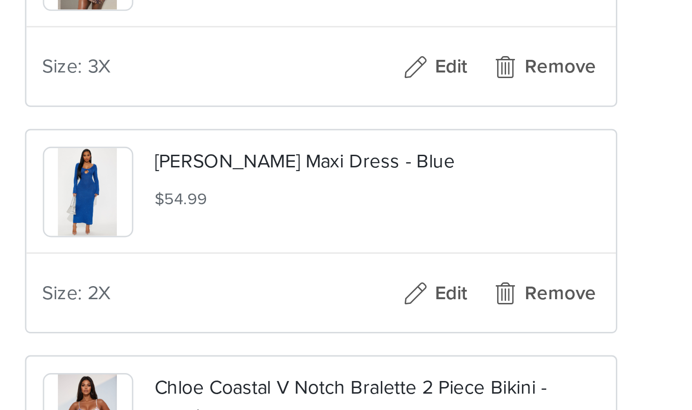
scroll to position [1224, 0]
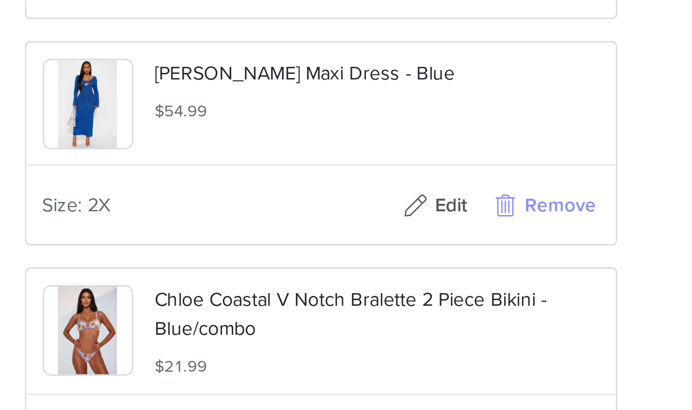
click at [410, 347] on button "Remove" at bounding box center [421, 339] width 37 height 15
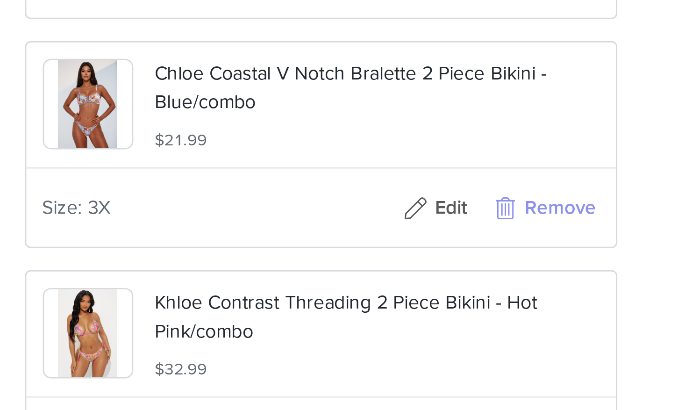
click at [409, 348] on button "Remove" at bounding box center [421, 340] width 37 height 15
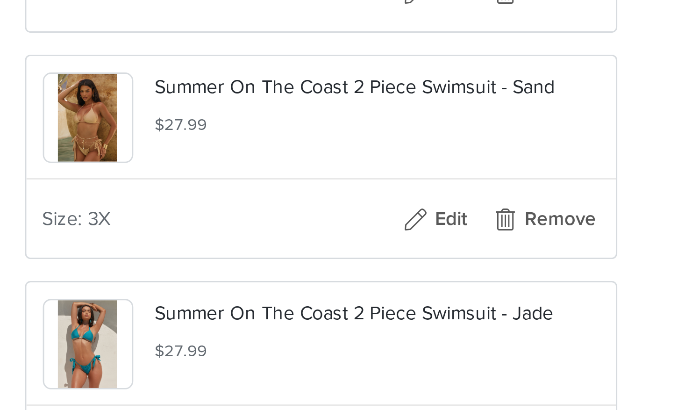
scroll to position [1494, 0]
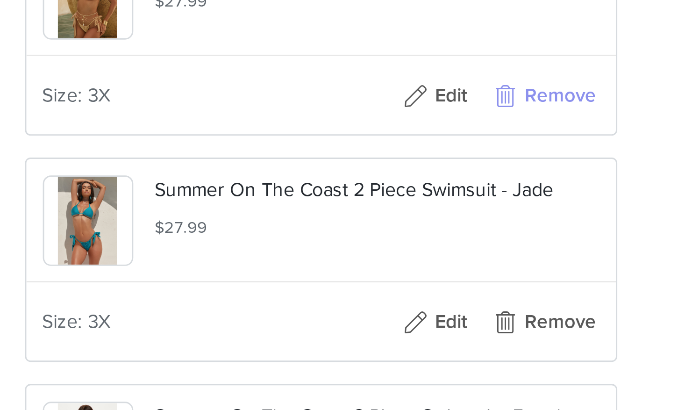
click at [416, 309] on button "Remove" at bounding box center [421, 302] width 37 height 15
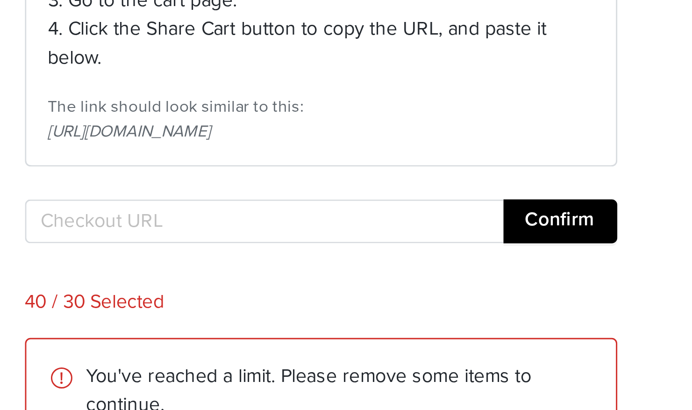
scroll to position [112, 0]
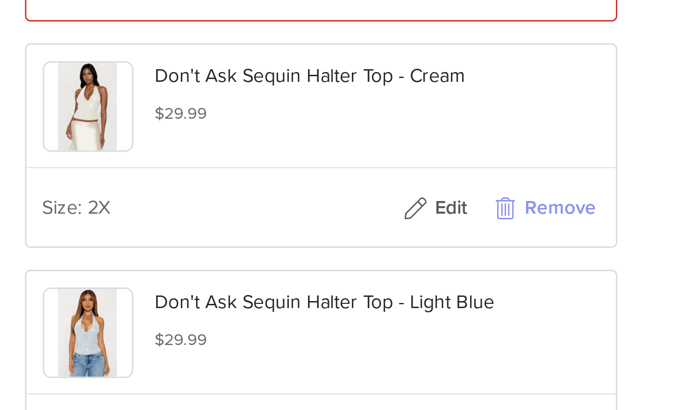
click at [410, 301] on button "Remove" at bounding box center [421, 293] width 37 height 15
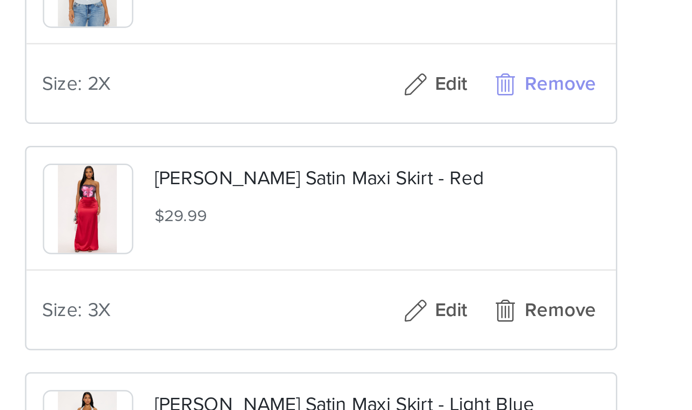
scroll to position [112, 0]
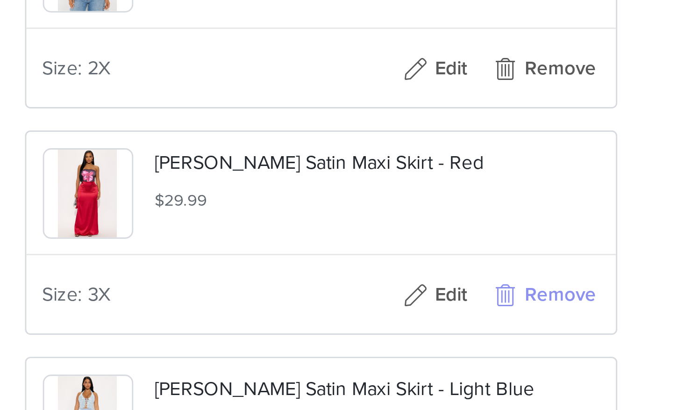
click at [423, 378] on button "Remove" at bounding box center [421, 370] width 37 height 15
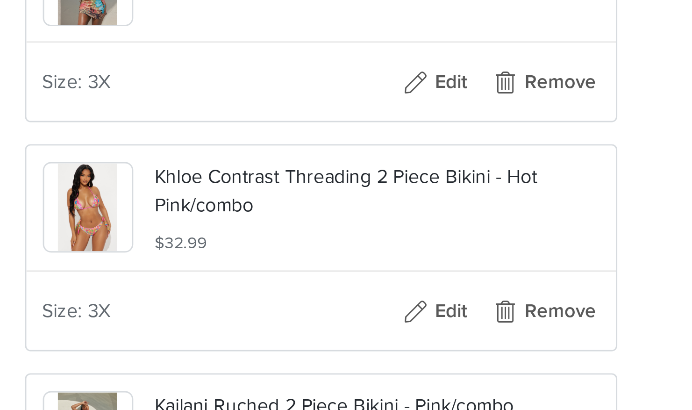
scroll to position [1036, 0]
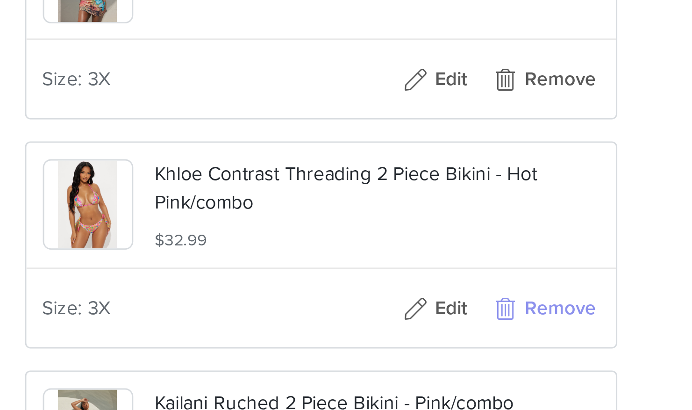
click at [412, 381] on button "Remove" at bounding box center [421, 375] width 37 height 15
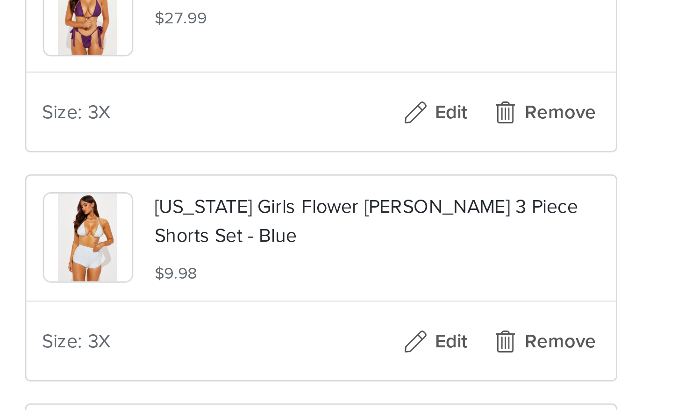
scroll to position [1338, 0]
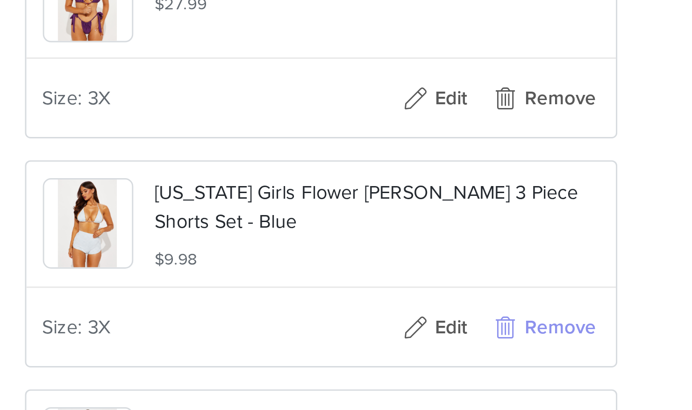
click at [413, 389] on button "Remove" at bounding box center [421, 381] width 37 height 15
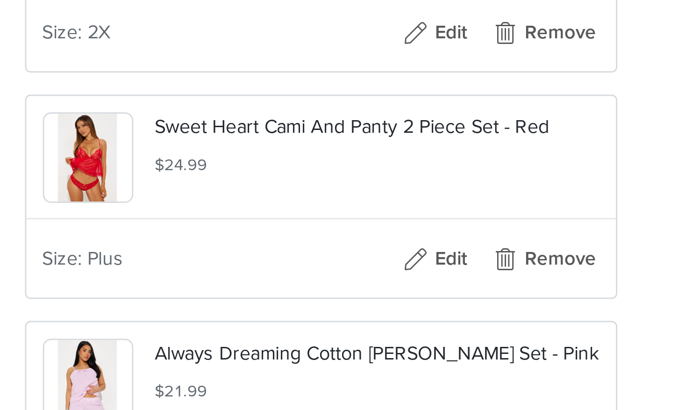
scroll to position [1641, 0]
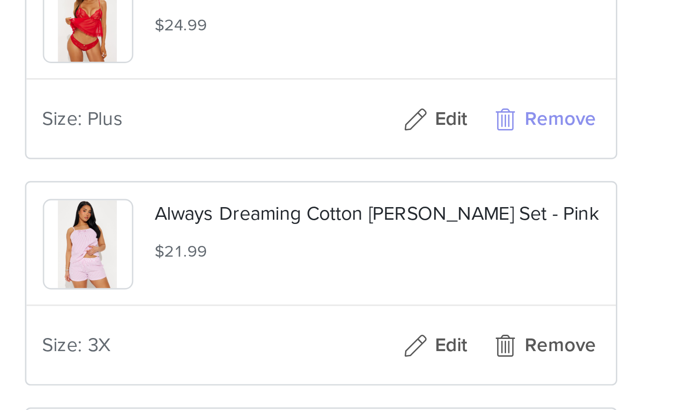
click at [425, 318] on button "Remove" at bounding box center [421, 310] width 37 height 15
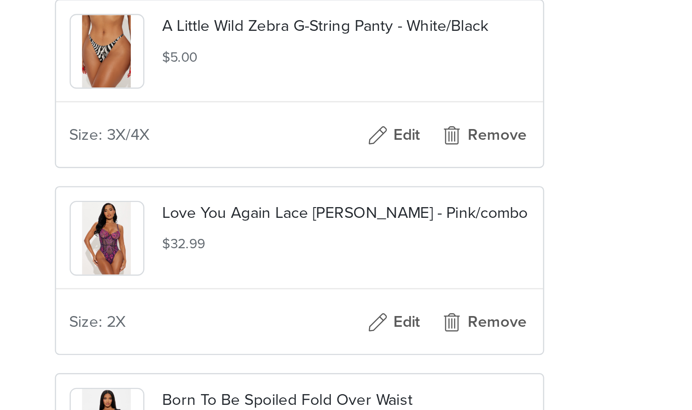
scroll to position [2071, 0]
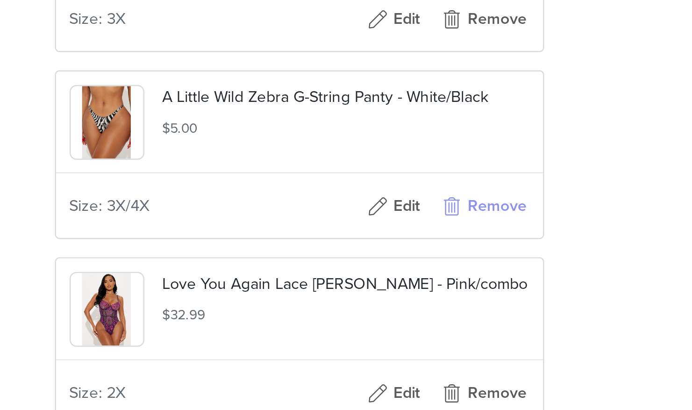
click at [417, 197] on button "Remove" at bounding box center [421, 190] width 37 height 15
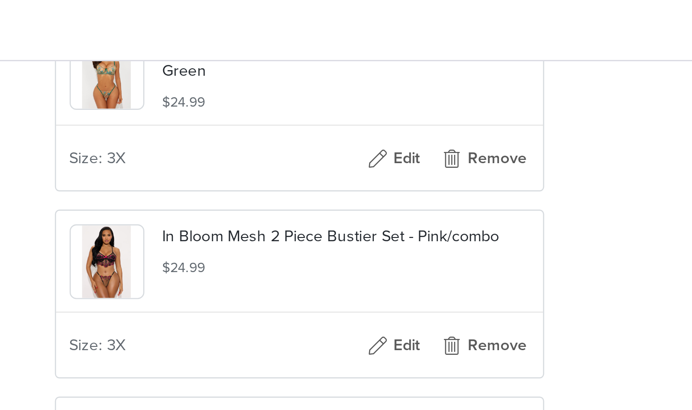
scroll to position [2022, 0]
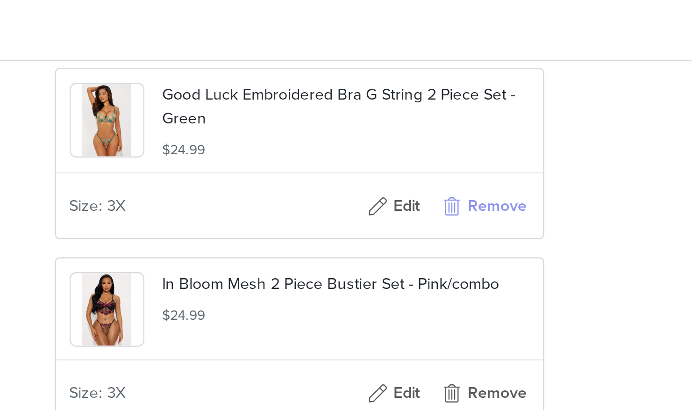
drag, startPoint x: 416, startPoint y: 89, endPoint x: 408, endPoint y: 87, distance: 8.2
click at [416, 89] on button "Remove" at bounding box center [421, 85] width 37 height 15
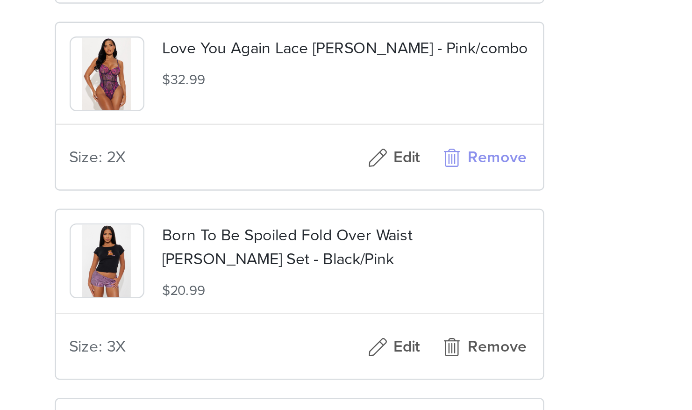
click at [425, 169] on button "Remove" at bounding box center [421, 161] width 37 height 15
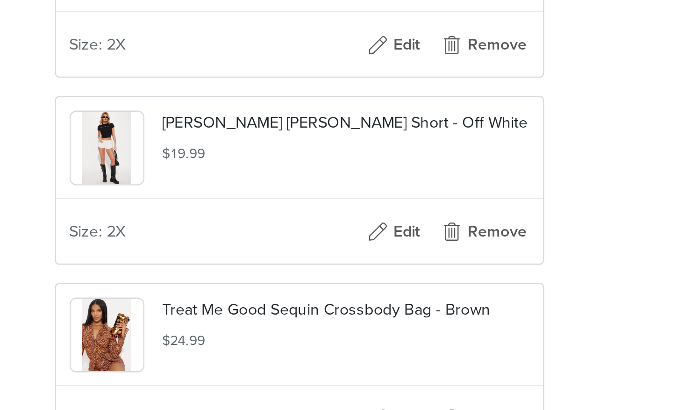
scroll to position [771, 0]
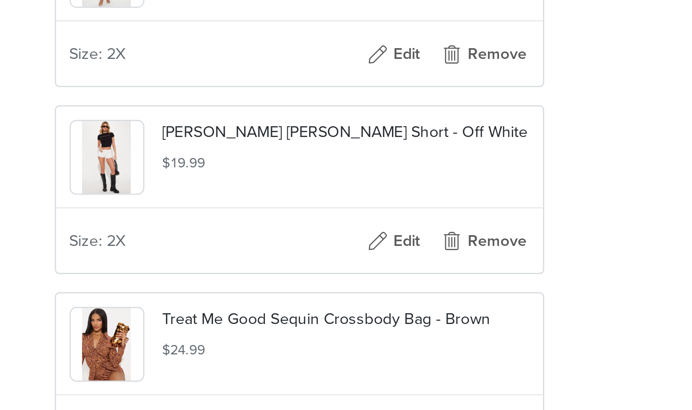
scroll to position [776, 0]
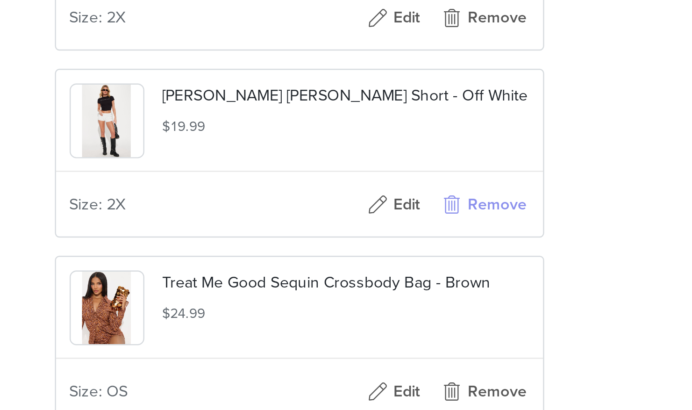
click at [418, 332] on button "Remove" at bounding box center [421, 325] width 37 height 15
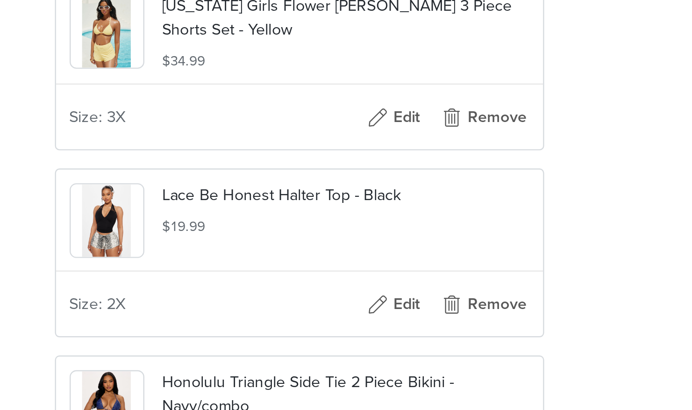
scroll to position [2227, 0]
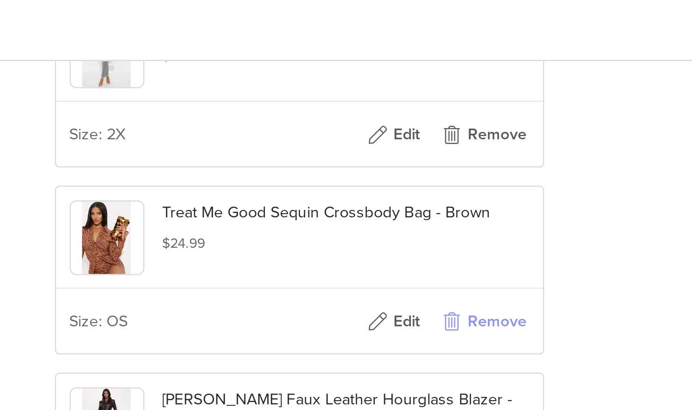
click at [434, 140] on button "Remove" at bounding box center [421, 132] width 37 height 15
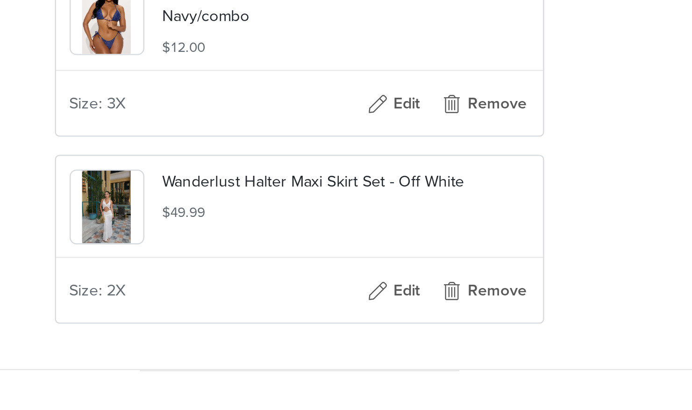
scroll to position [2289, 0]
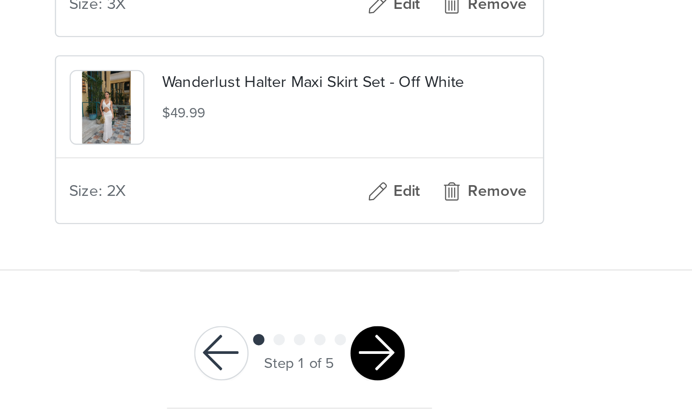
drag, startPoint x: 377, startPoint y: 388, endPoint x: 374, endPoint y: 393, distance: 6.1
click at [376, 390] on button "button" at bounding box center [378, 386] width 22 height 22
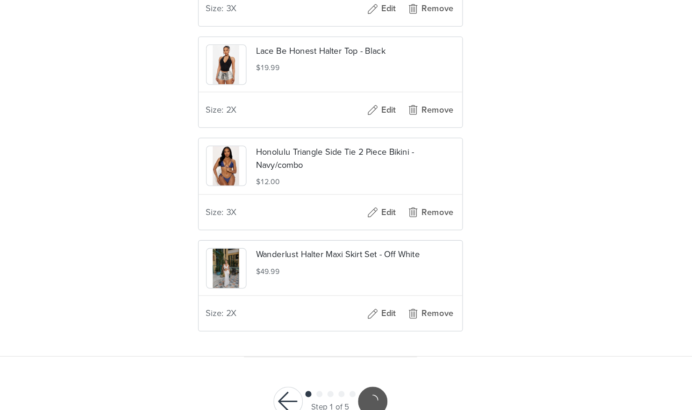
scroll to position [2280, 0]
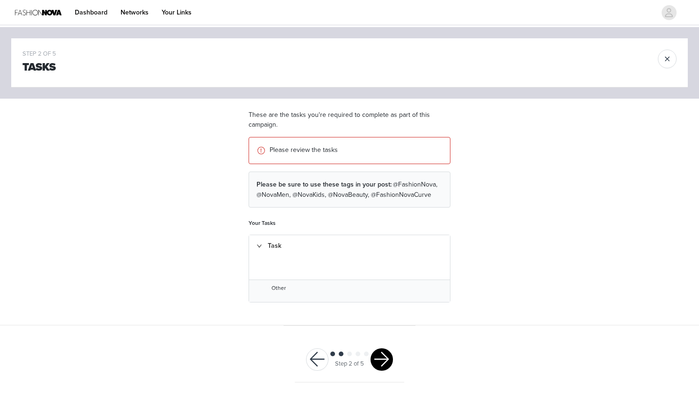
click at [384, 354] on button "button" at bounding box center [381, 359] width 22 height 22
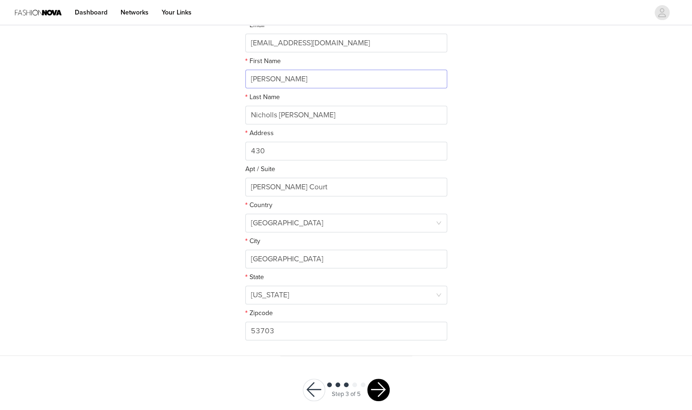
scroll to position [168, 0]
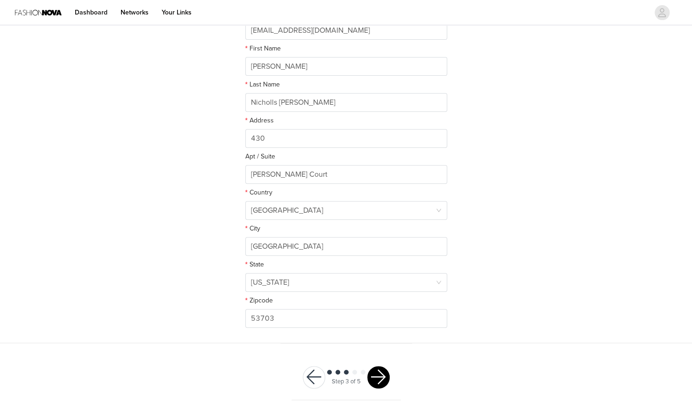
click at [385, 380] on button "button" at bounding box center [378, 377] width 22 height 22
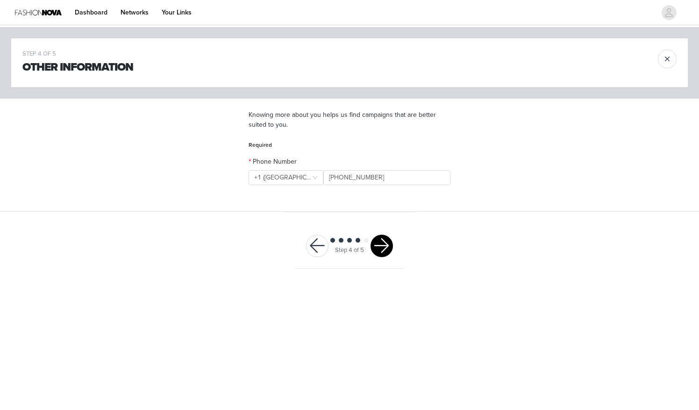
click at [387, 241] on button "button" at bounding box center [381, 245] width 22 height 22
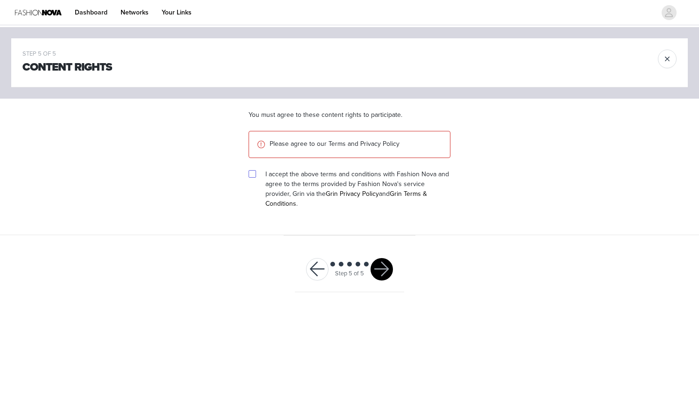
click at [249, 171] on input "checkbox" at bounding box center [251, 173] width 7 height 7
checkbox input "true"
click at [385, 258] on button "button" at bounding box center [381, 269] width 22 height 22
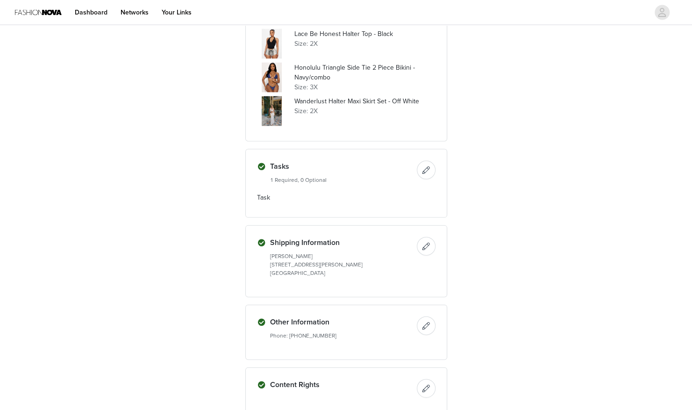
scroll to position [1158, 0]
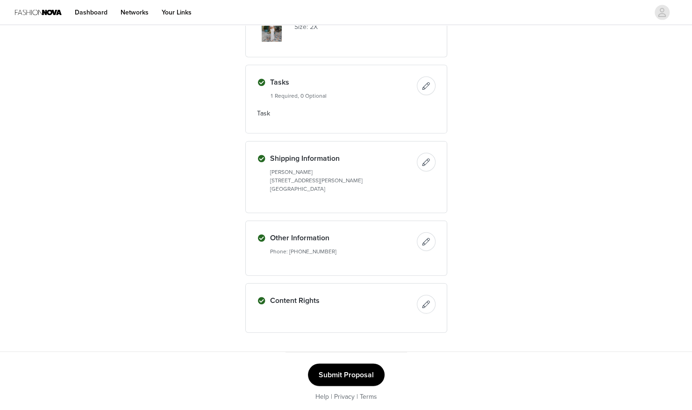
click at [360, 368] on button "Submit Proposal" at bounding box center [346, 374] width 77 height 22
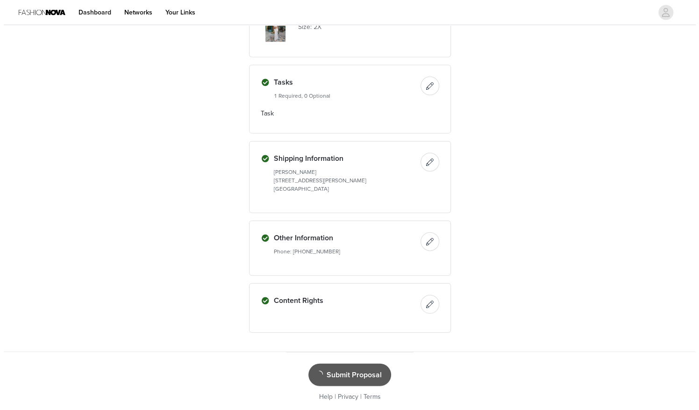
scroll to position [0, 0]
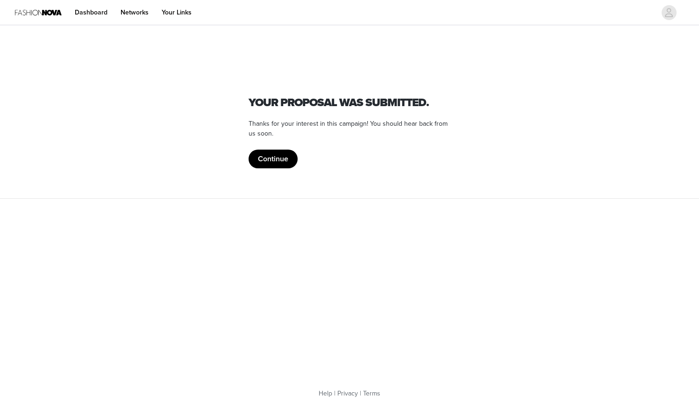
click at [283, 152] on button "Continue" at bounding box center [272, 158] width 49 height 19
